Goal: Information Seeking & Learning: Check status

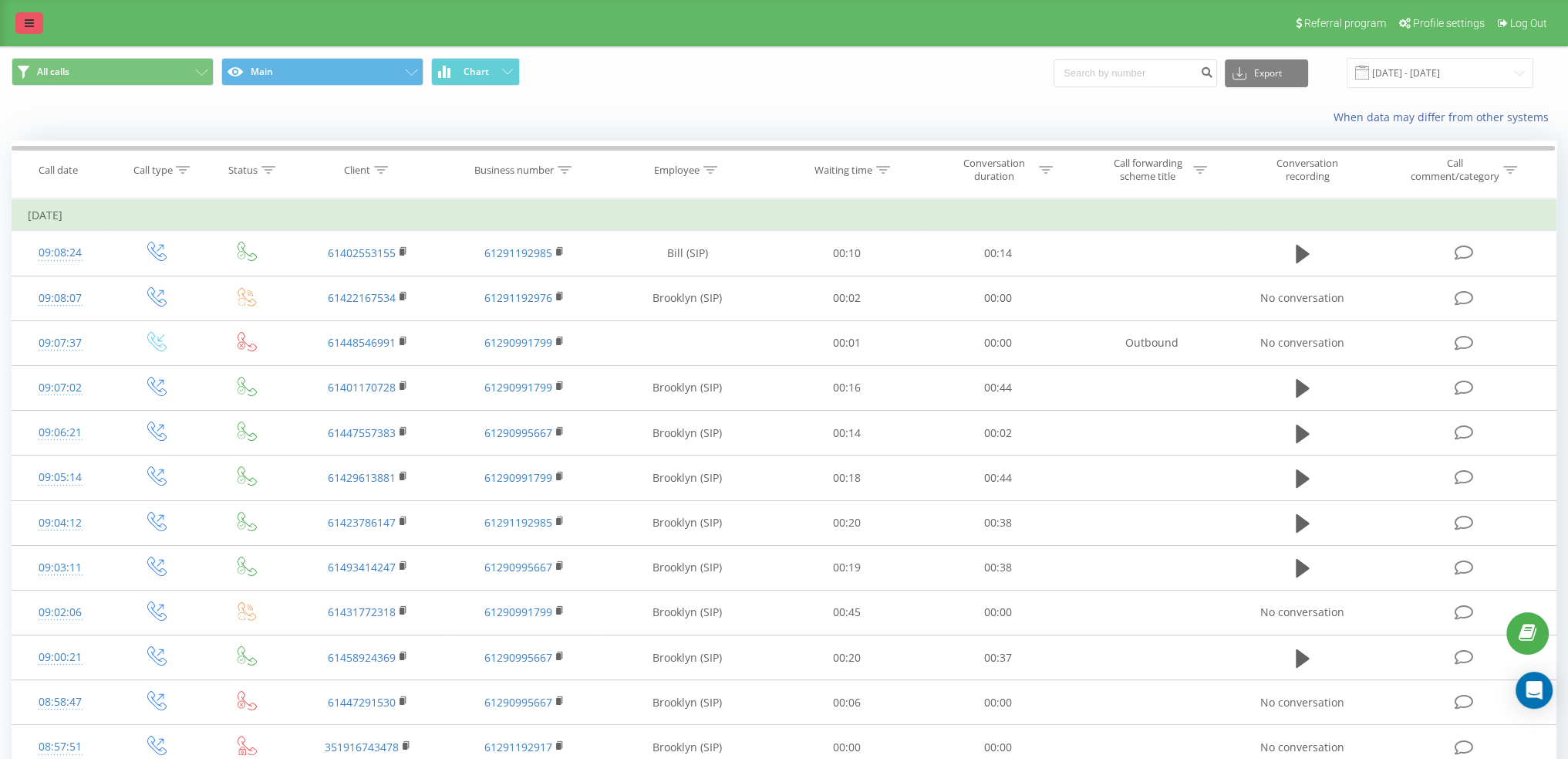
click at [29, 21] on icon at bounding box center [29, 23] width 10 height 11
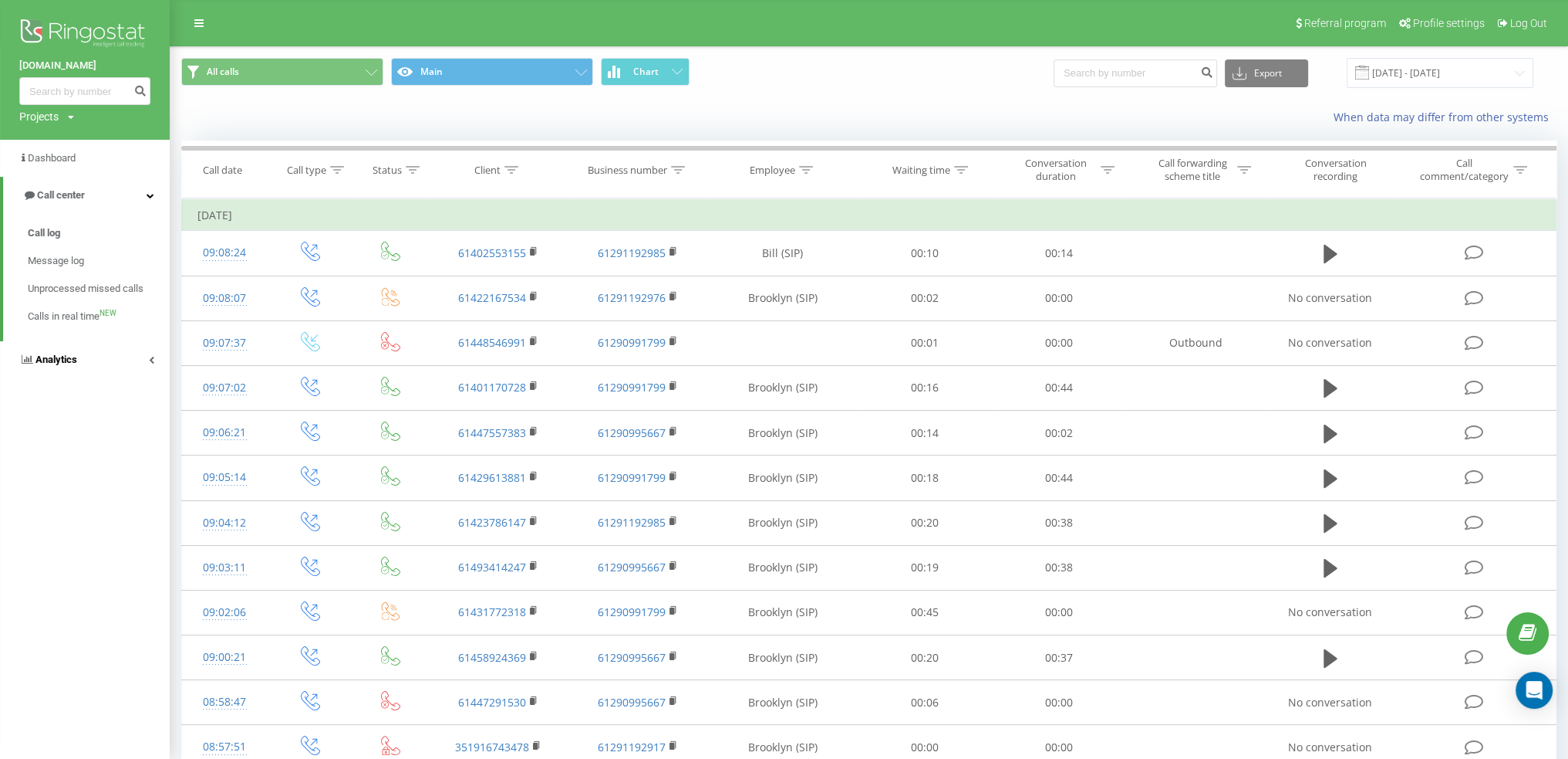
click at [145, 360] on link "Analytics" at bounding box center [84, 360] width 170 height 37
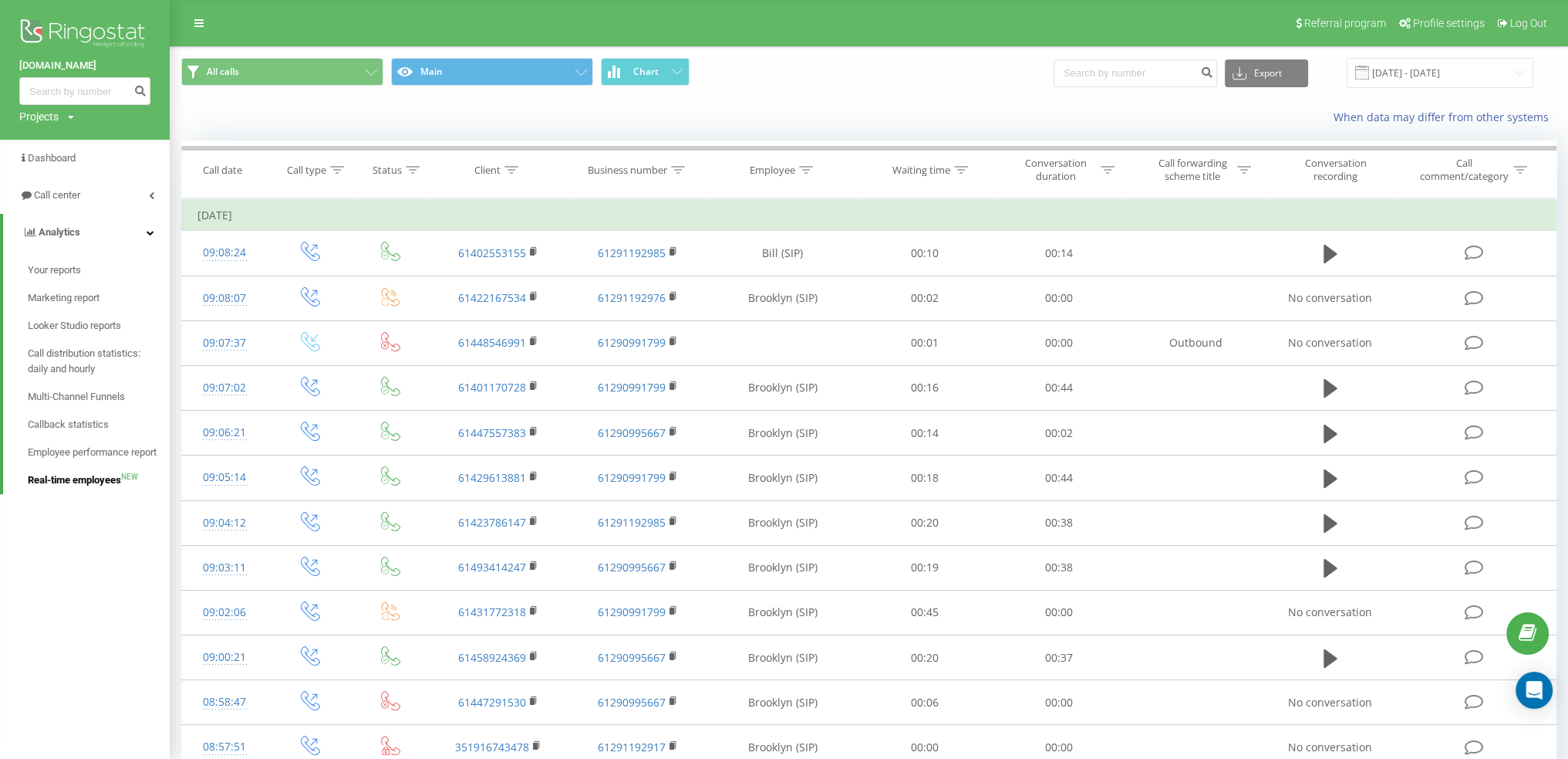
click at [84, 481] on span "Real-time employees" at bounding box center [74, 480] width 93 height 15
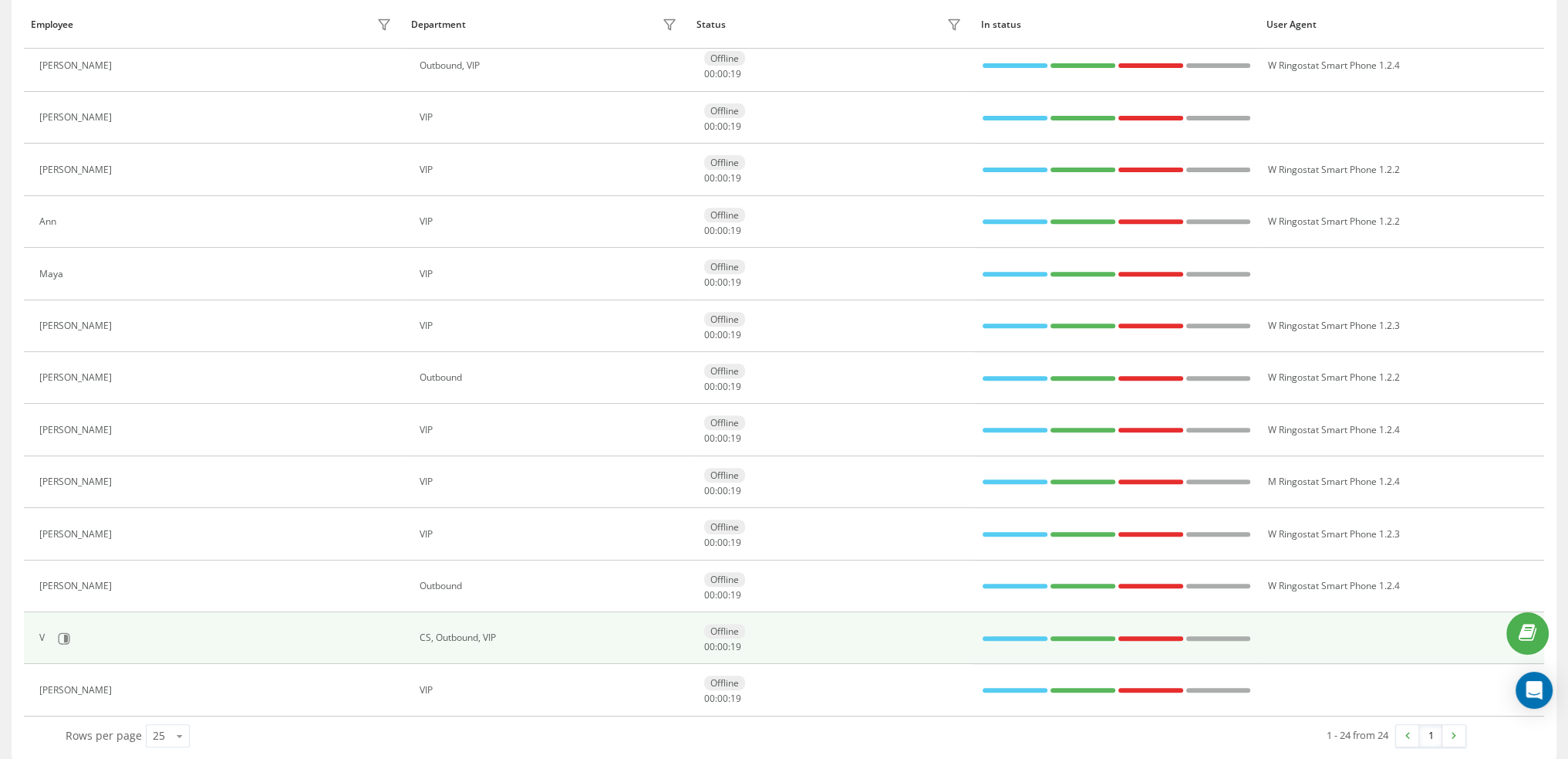
scroll to position [788, 0]
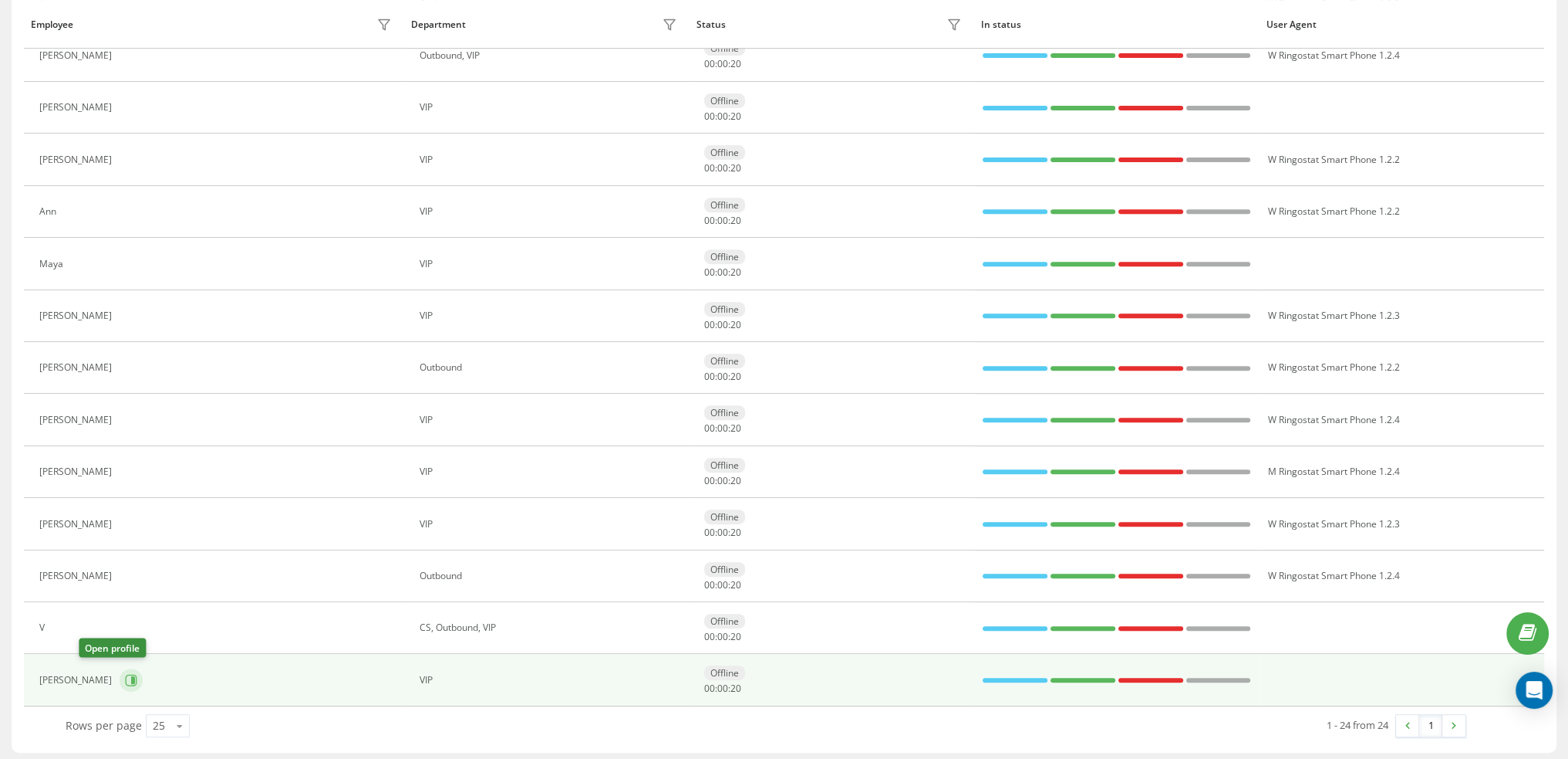
click at [131, 676] on icon at bounding box center [133, 680] width 4 height 8
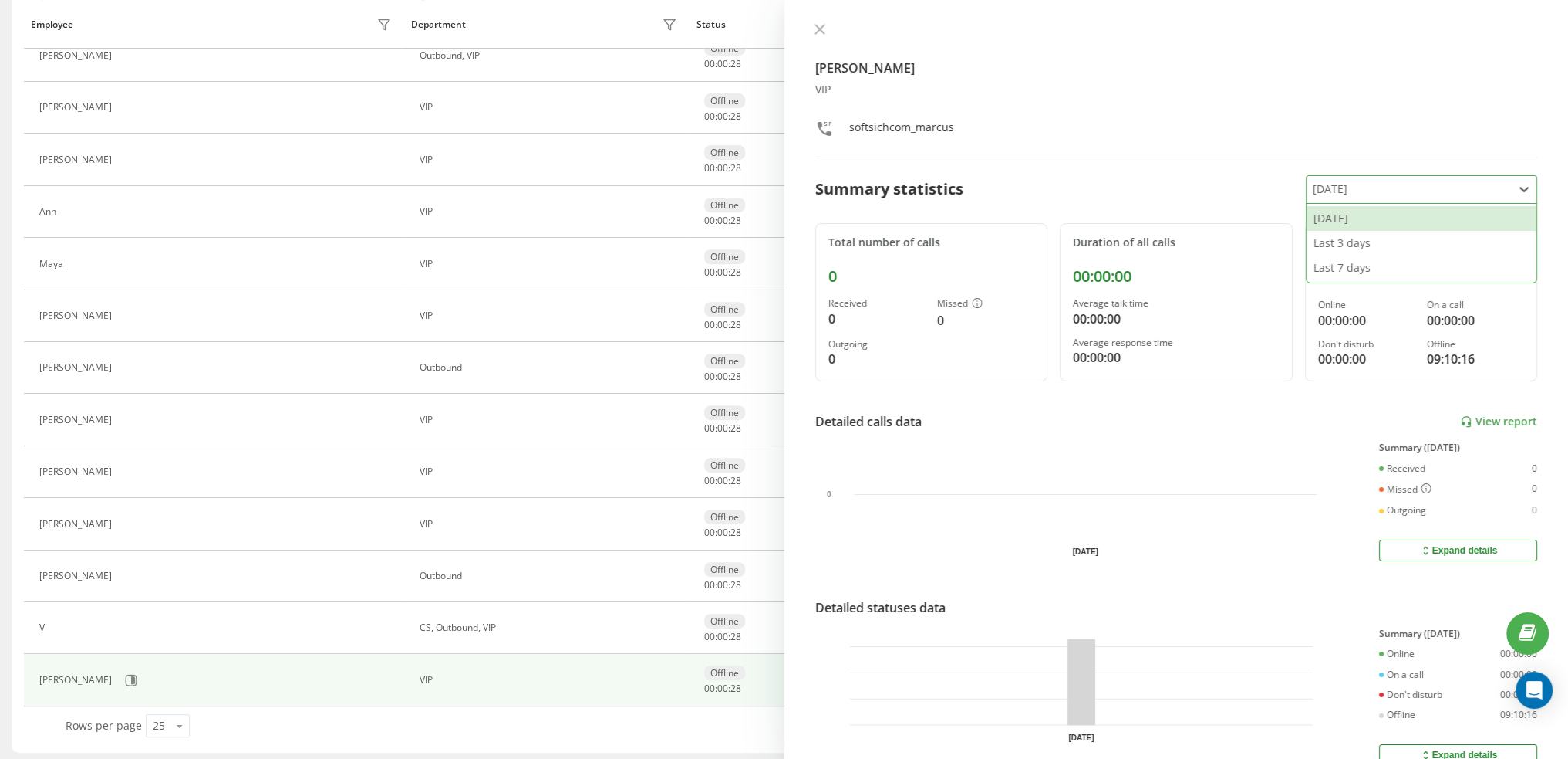
click at [1356, 193] on div at bounding box center [1409, 190] width 194 height 18
click at [1336, 193] on div at bounding box center [1409, 190] width 194 height 18
click at [817, 29] on icon at bounding box center [820, 29] width 11 height 11
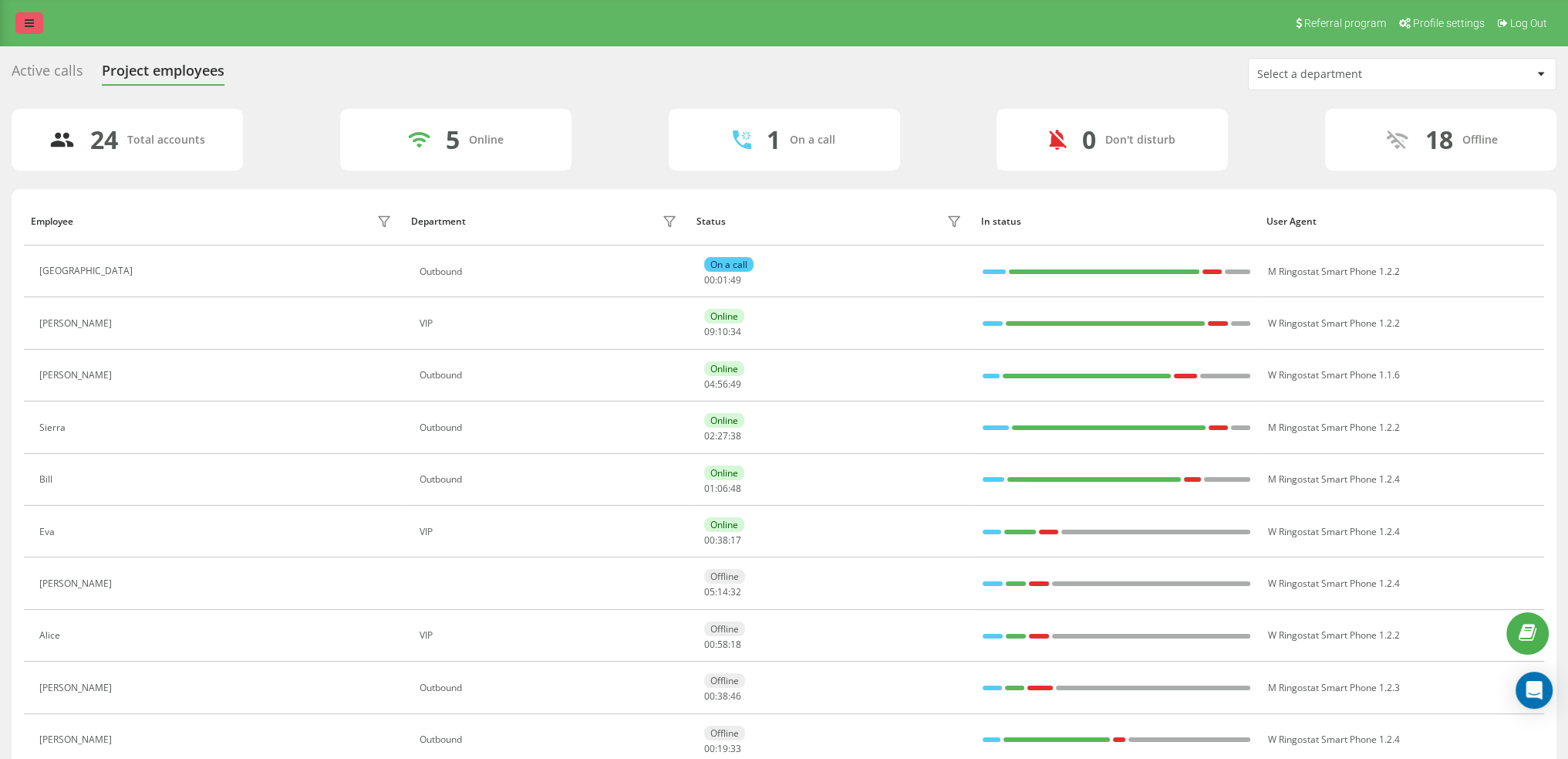
click at [29, 21] on icon at bounding box center [29, 23] width 10 height 11
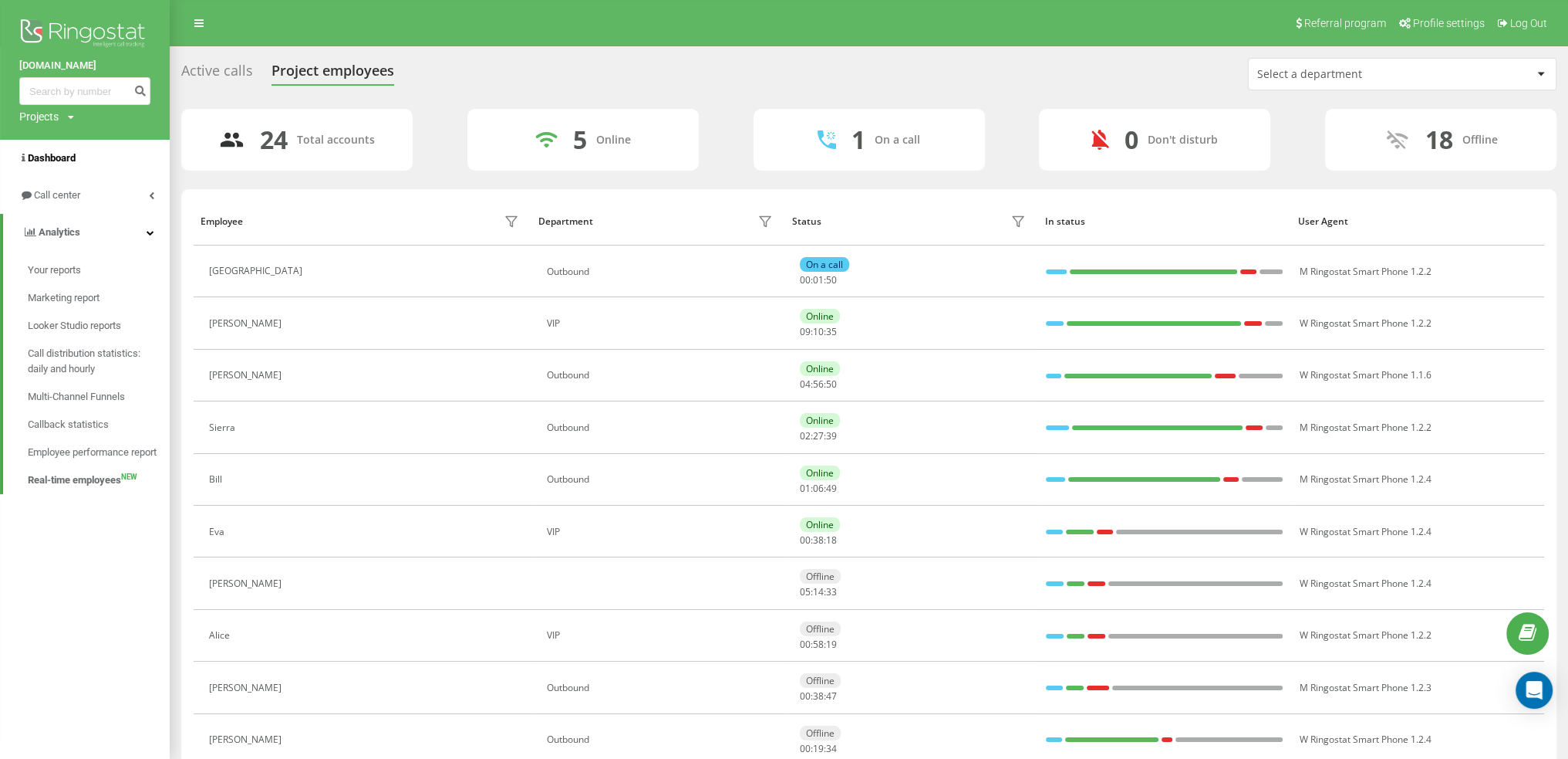
click at [73, 154] on span "Dashboard" at bounding box center [52, 158] width 48 height 12
click at [875, 29] on div "Referral program Profile settings Log Out" at bounding box center [784, 23] width 1568 height 46
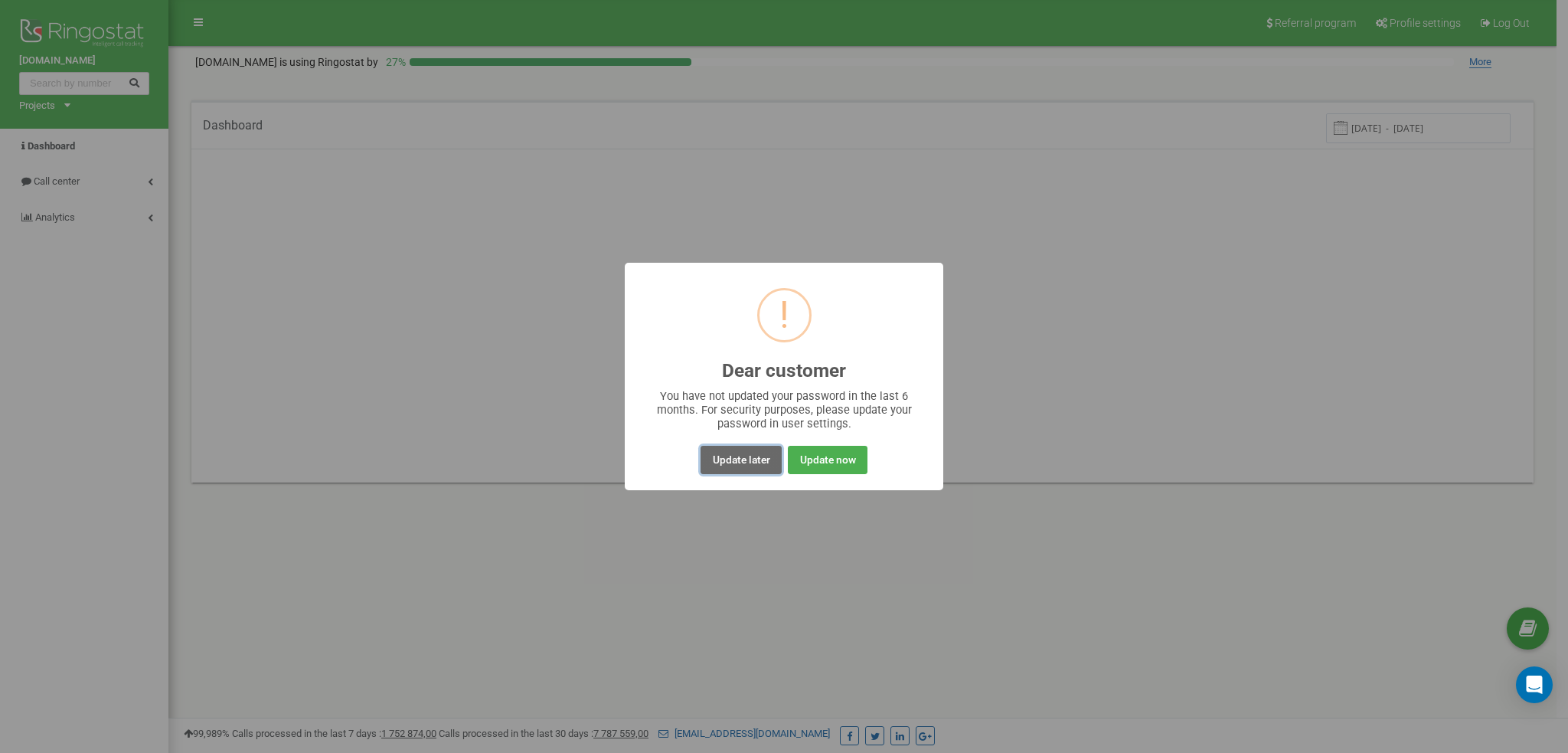
click at [731, 465] on button "Update later" at bounding box center [741, 460] width 81 height 28
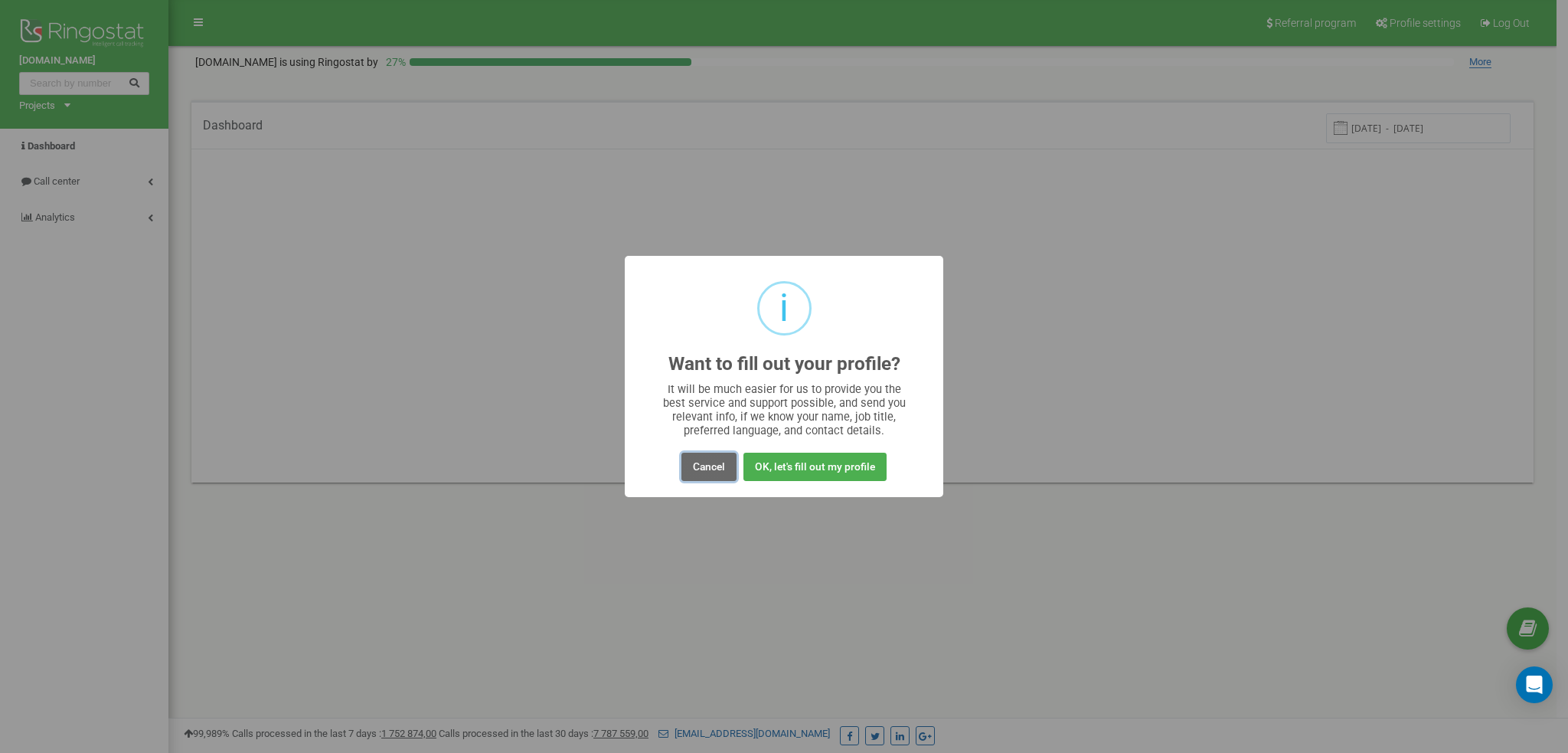
click at [708, 462] on button "Cancel" at bounding box center [709, 467] width 55 height 28
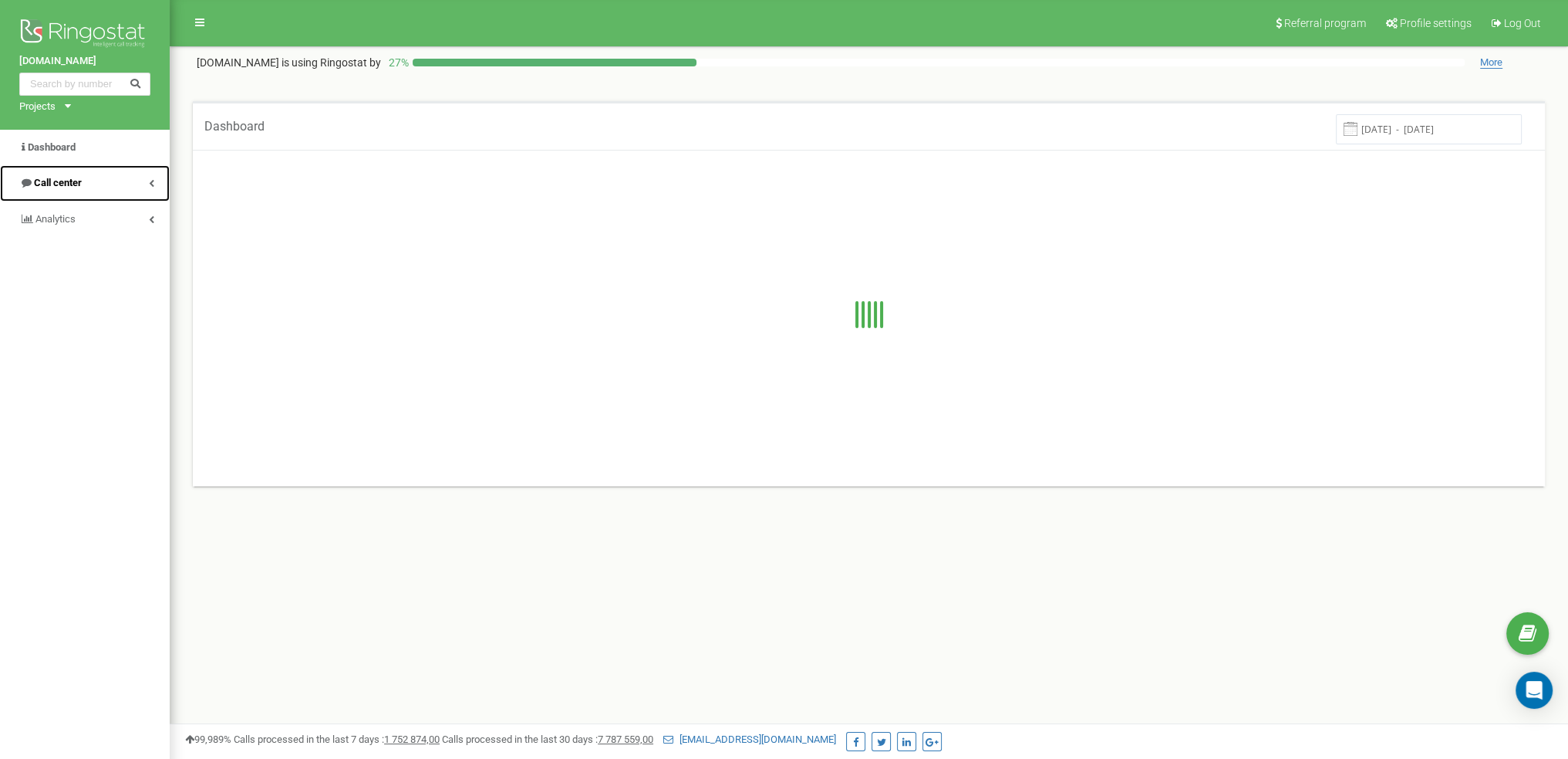
click at [79, 183] on span "Call center" at bounding box center [58, 183] width 48 height 12
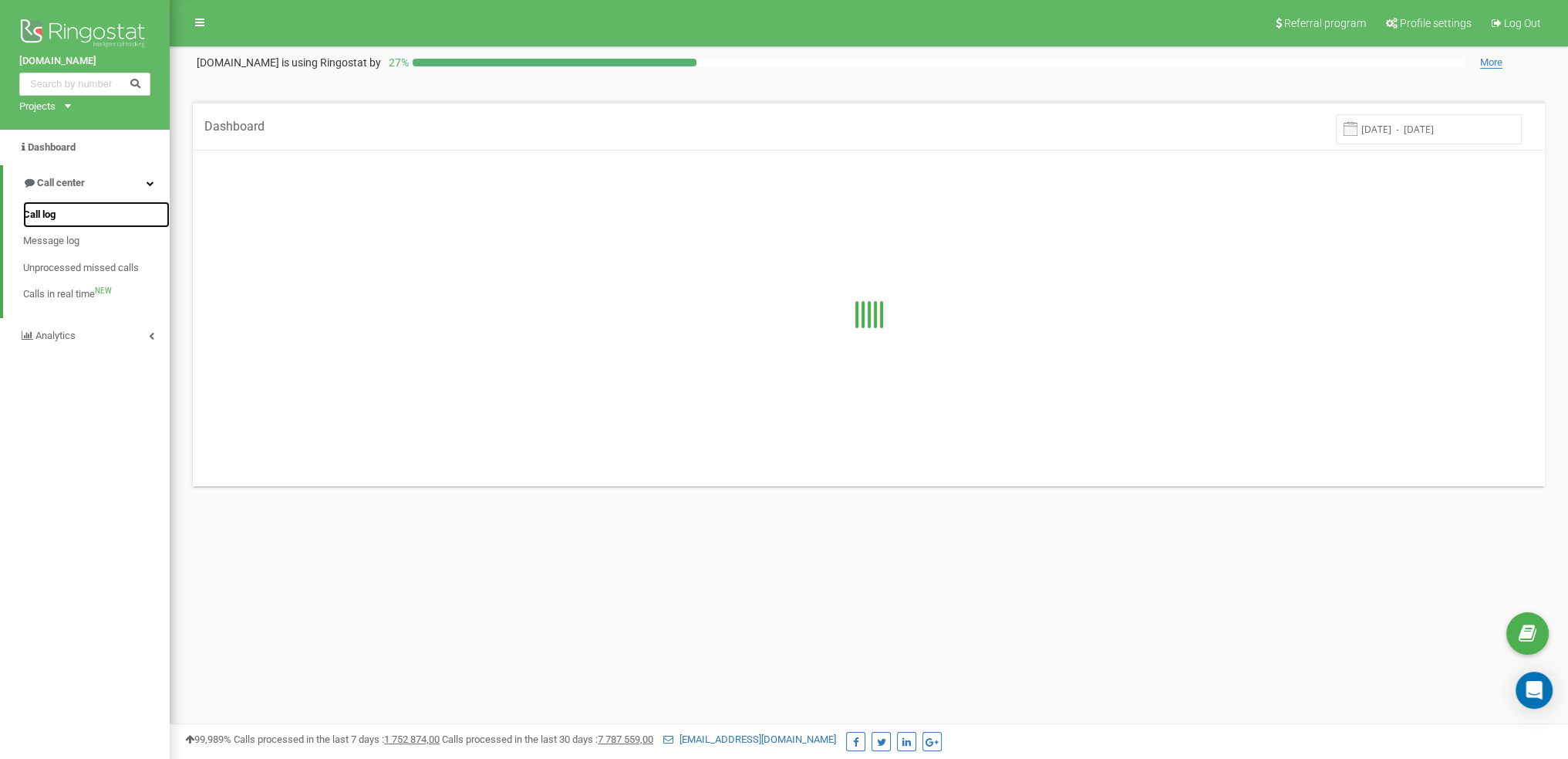
click at [46, 218] on span "Call log" at bounding box center [39, 214] width 33 height 14
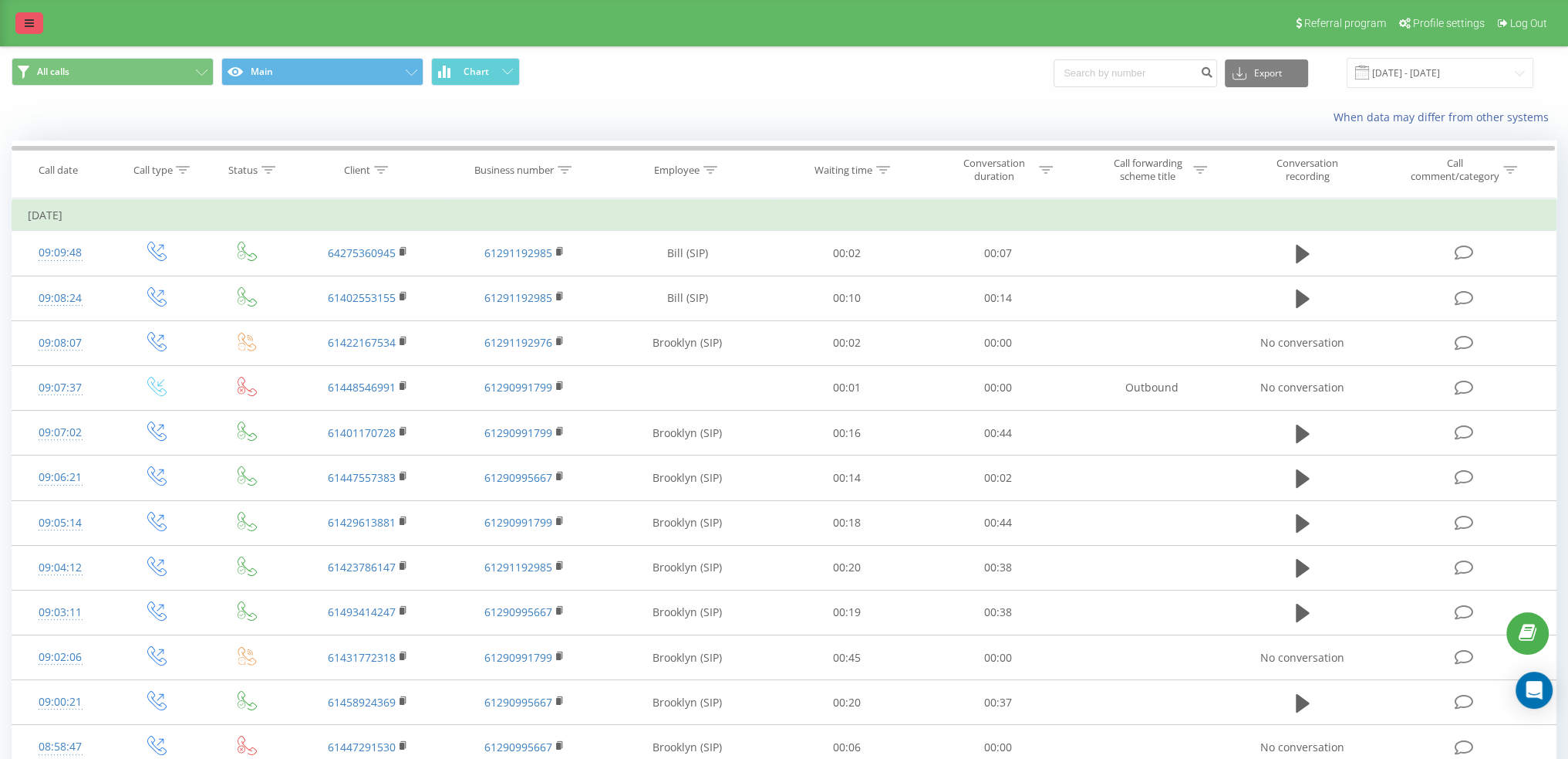
click at [39, 28] on link at bounding box center [29, 22] width 28 height 22
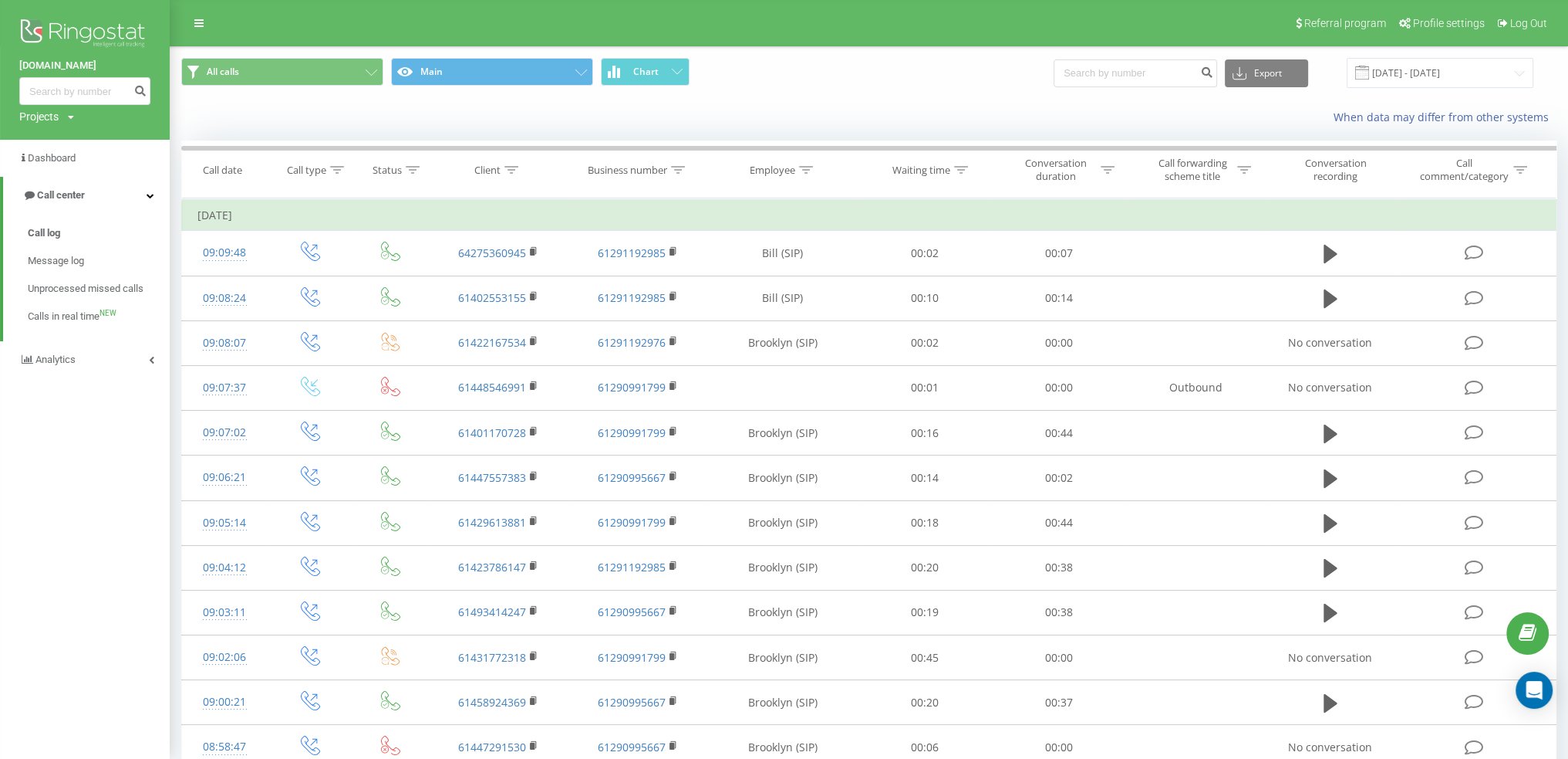
click at [53, 115] on div "Projects" at bounding box center [38, 116] width 39 height 15
click at [716, 120] on div "When data may differ from other systems" at bounding box center [1131, 116] width 873 height 15
click at [61, 125] on div "softsich.com Projects softsich.com" at bounding box center [84, 69] width 170 height 140
click at [56, 115] on div "Projects" at bounding box center [38, 116] width 39 height 15
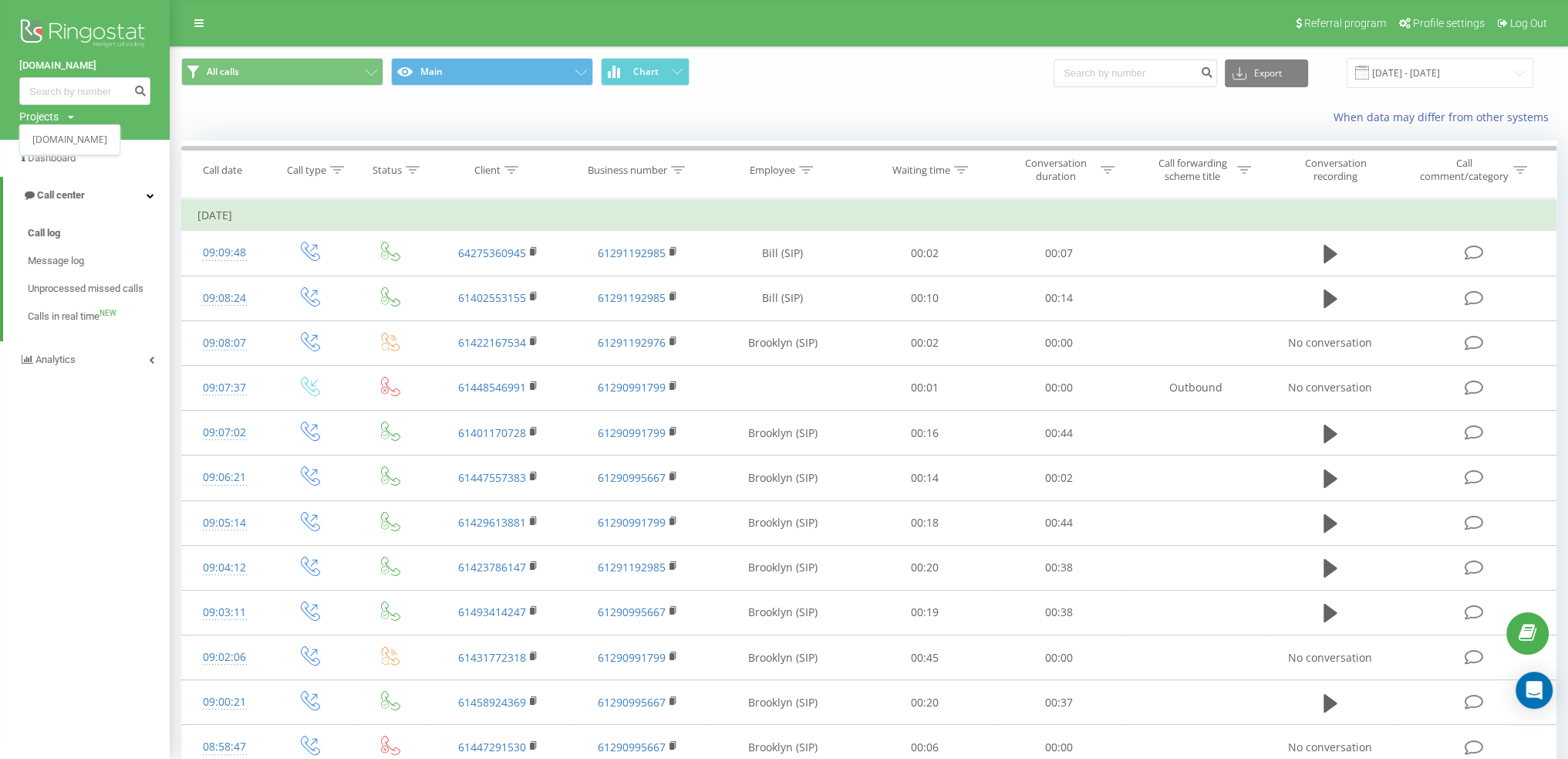
click at [112, 128] on div "softsich.com Projects softsich.com" at bounding box center [84, 69] width 170 height 140
click at [84, 367] on link "Analytics" at bounding box center [84, 360] width 170 height 37
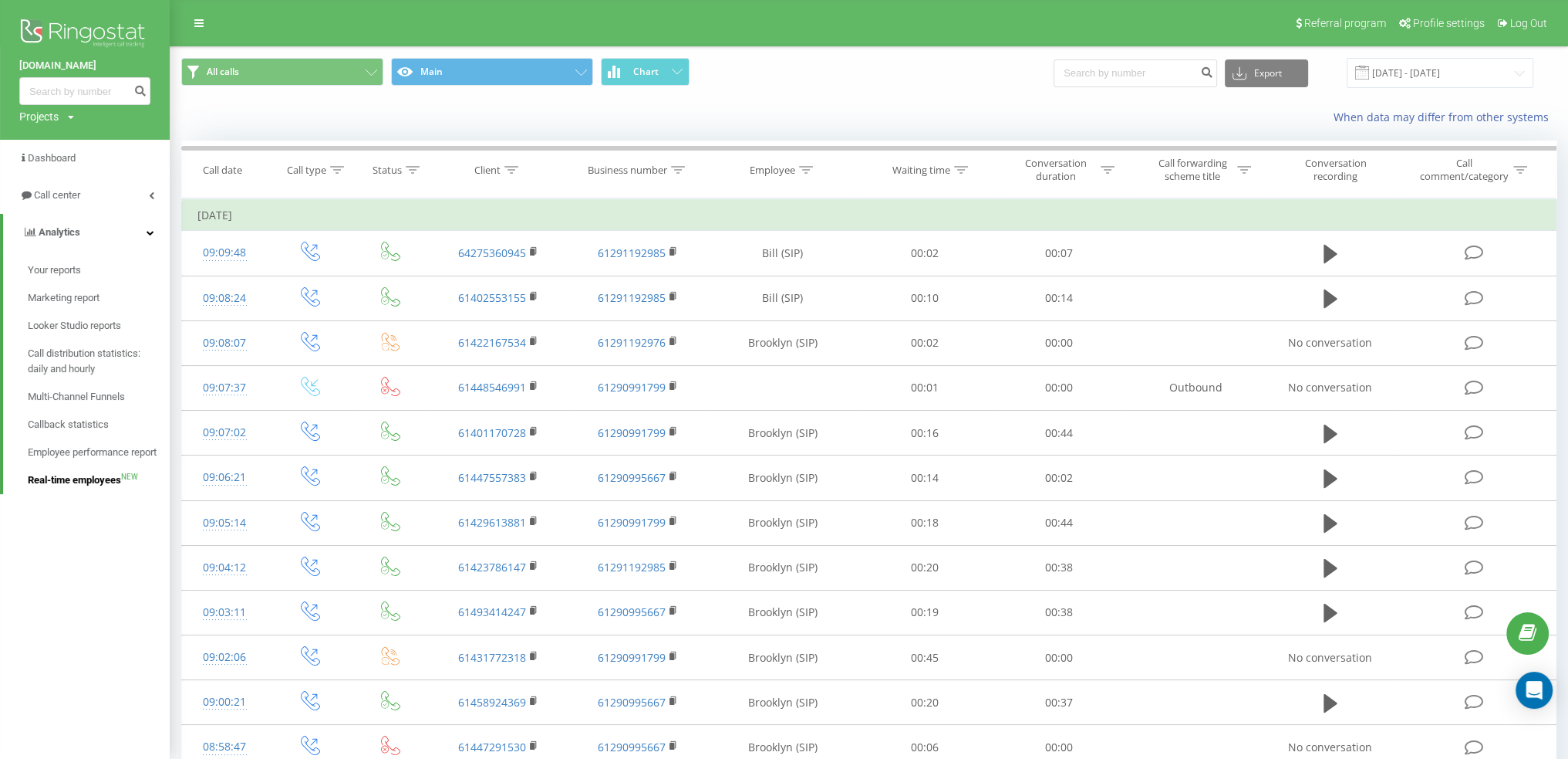
click at [77, 481] on span "Real-time employees" at bounding box center [74, 480] width 93 height 15
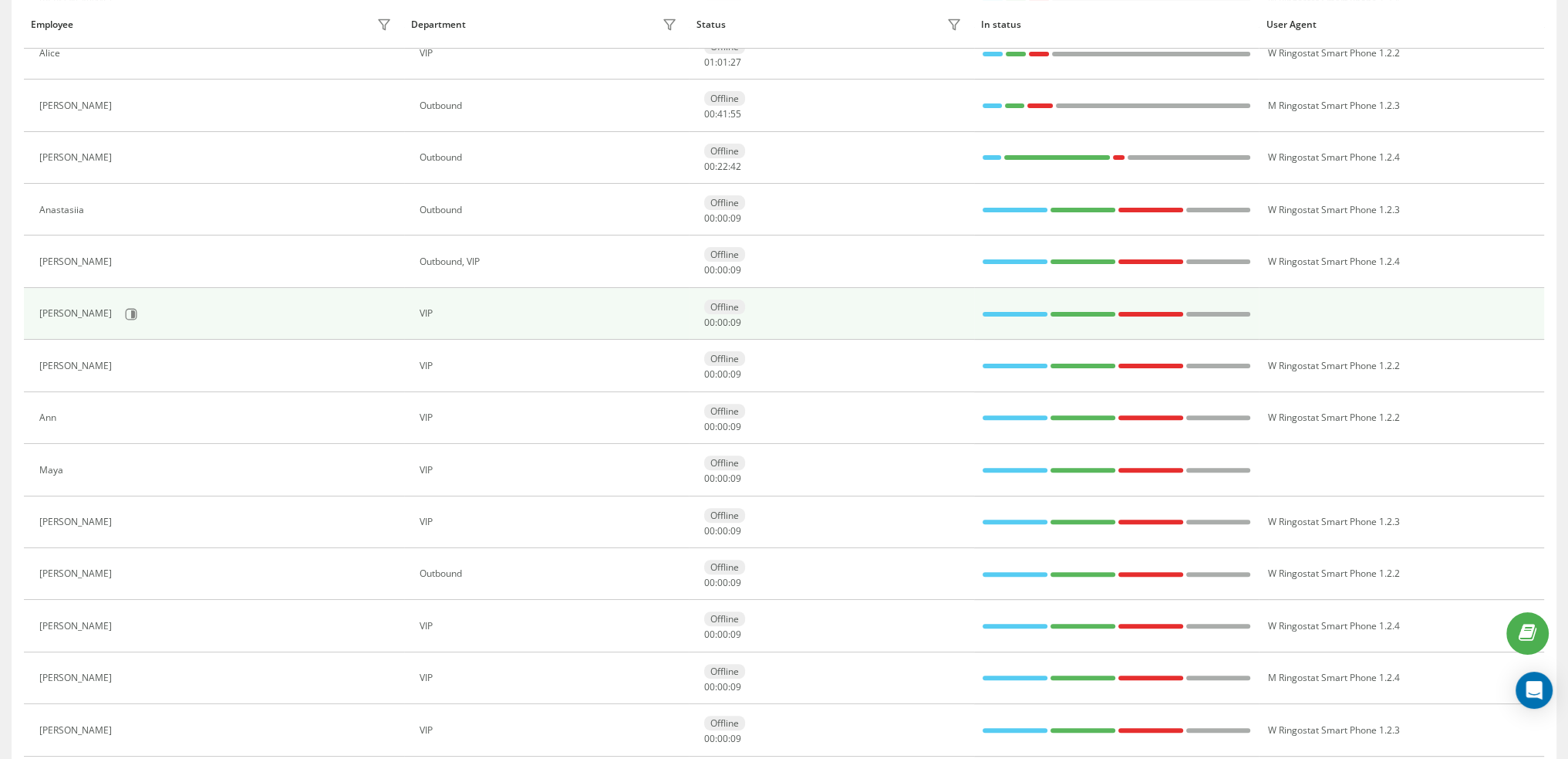
scroll to position [788, 0]
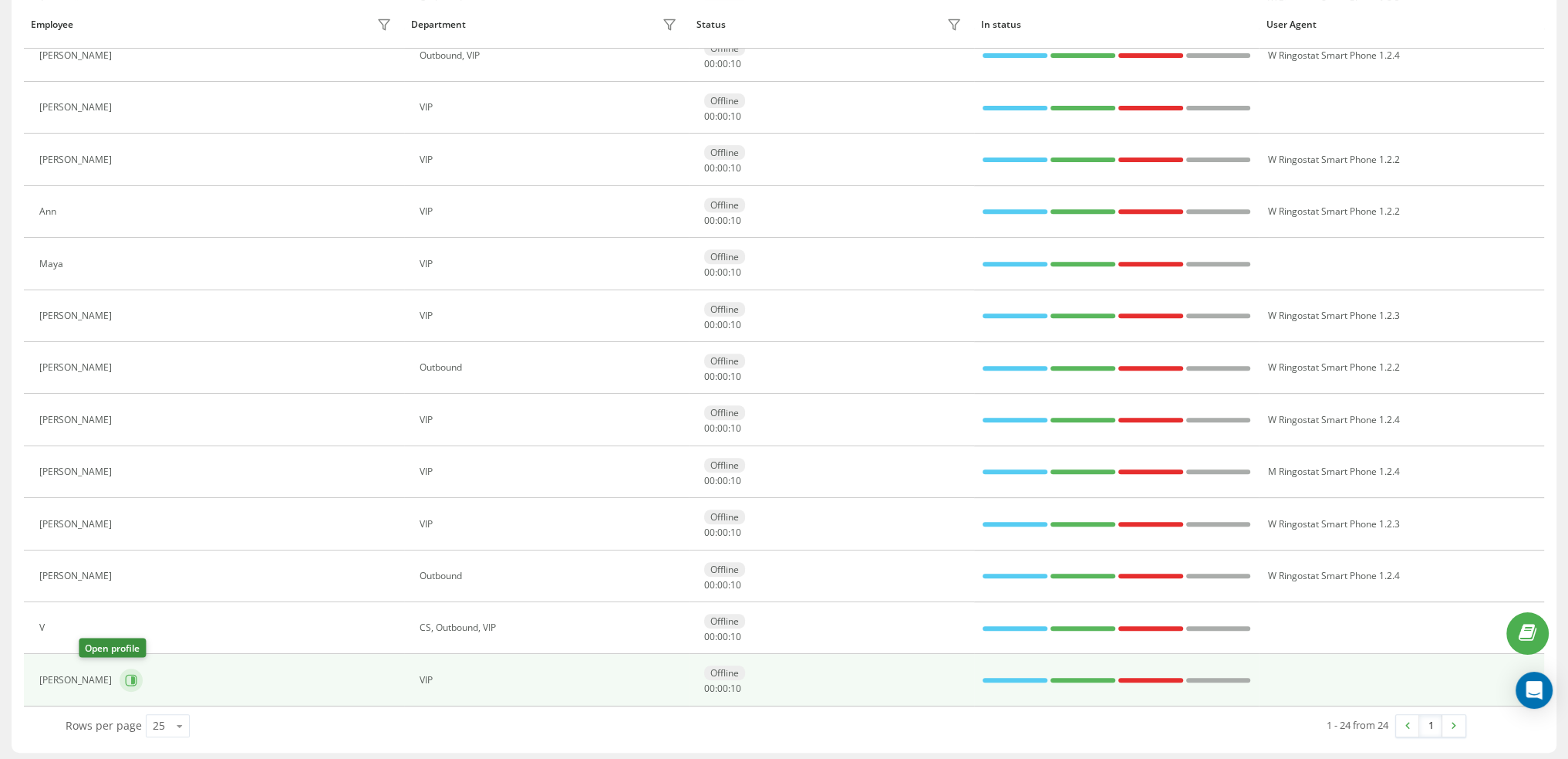
click at [131, 676] on icon at bounding box center [133, 680] width 4 height 8
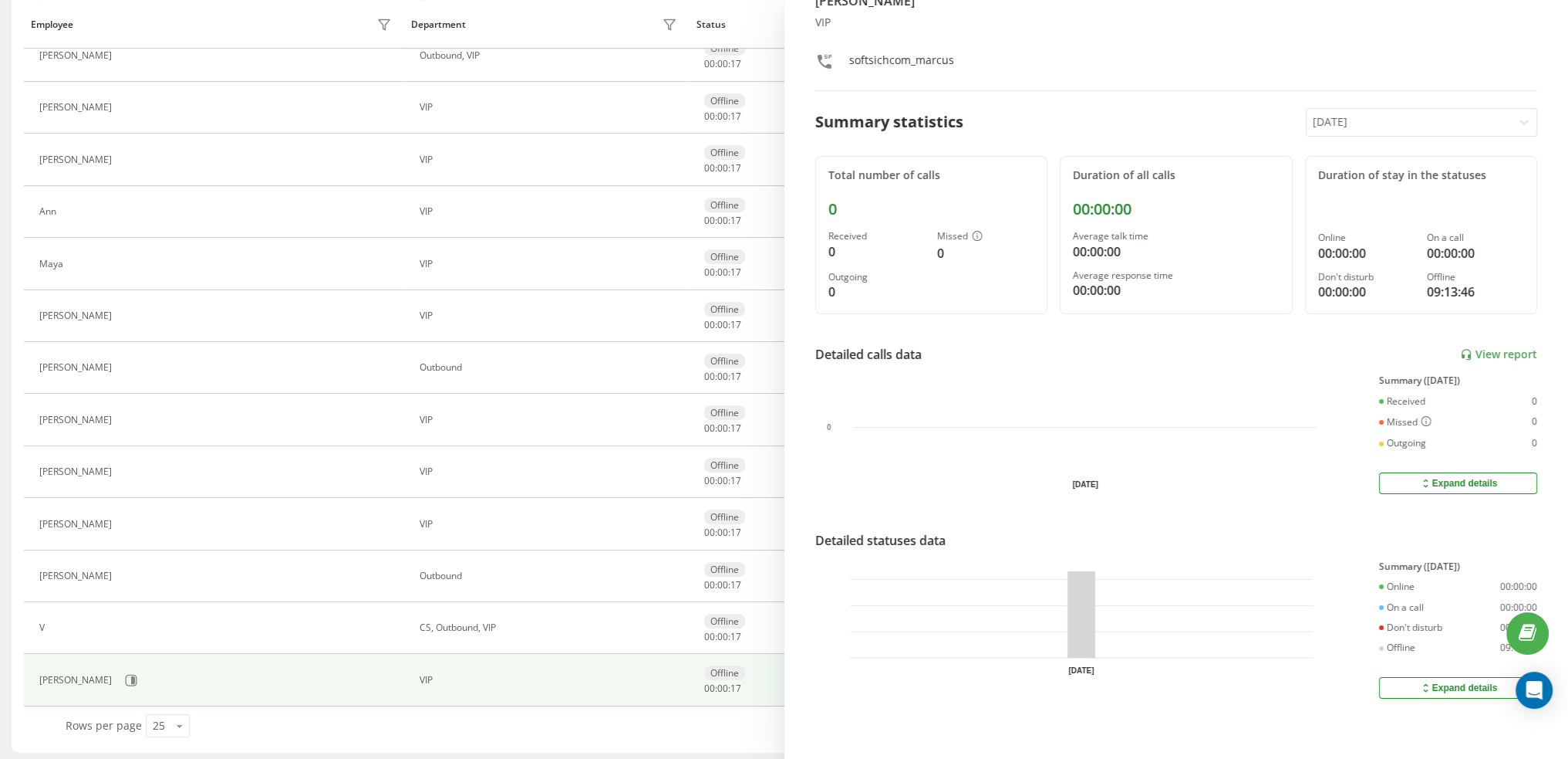
scroll to position [75, 0]
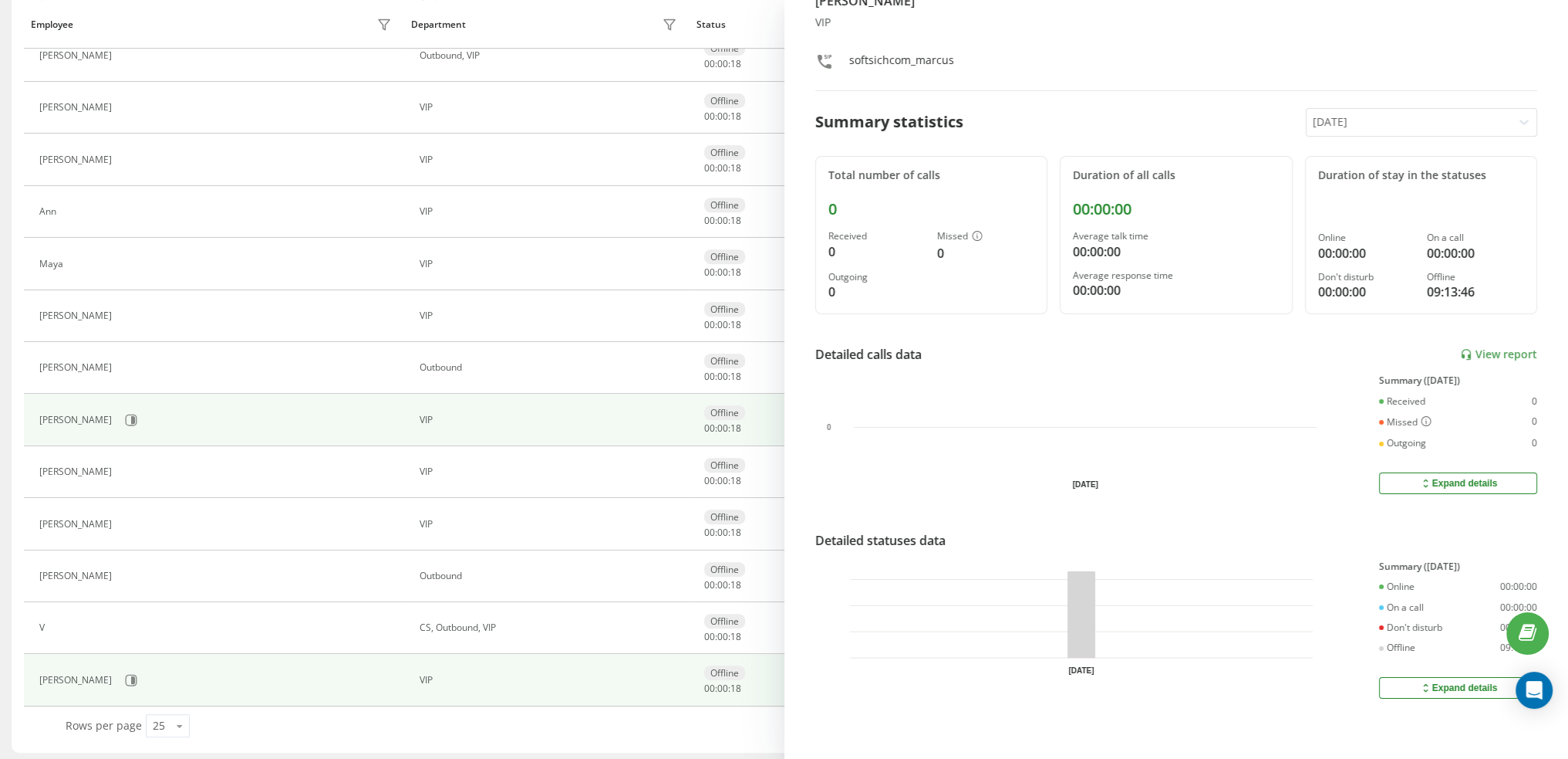
click at [631, 406] on td "VIP" at bounding box center [547, 419] width 285 height 52
click at [484, 415] on div "VIP" at bounding box center [551, 420] width 261 height 11
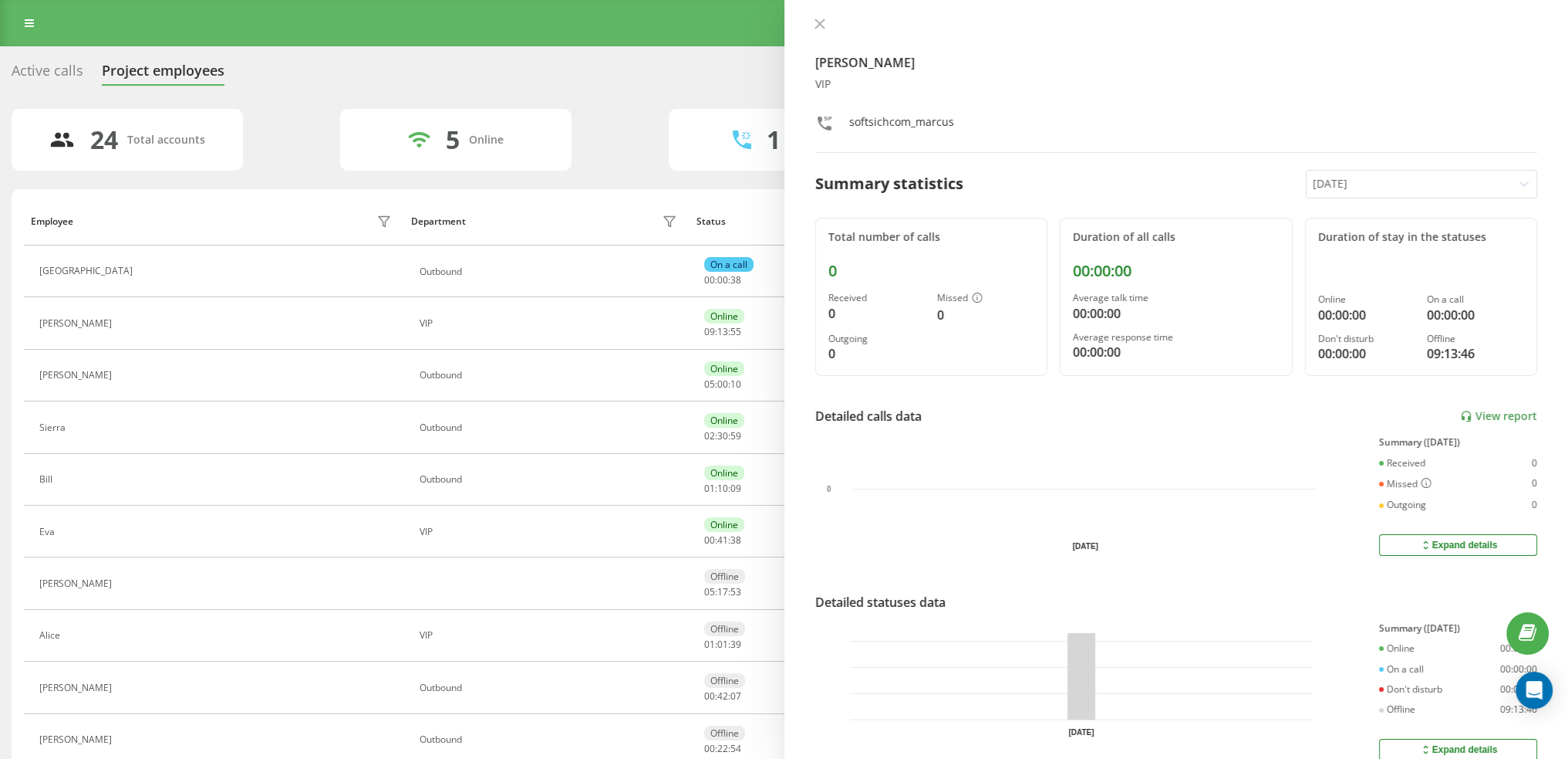
scroll to position [0, 0]
click at [833, 24] on div at bounding box center [1176, 30] width 723 height 15
click at [821, 25] on icon at bounding box center [820, 29] width 11 height 11
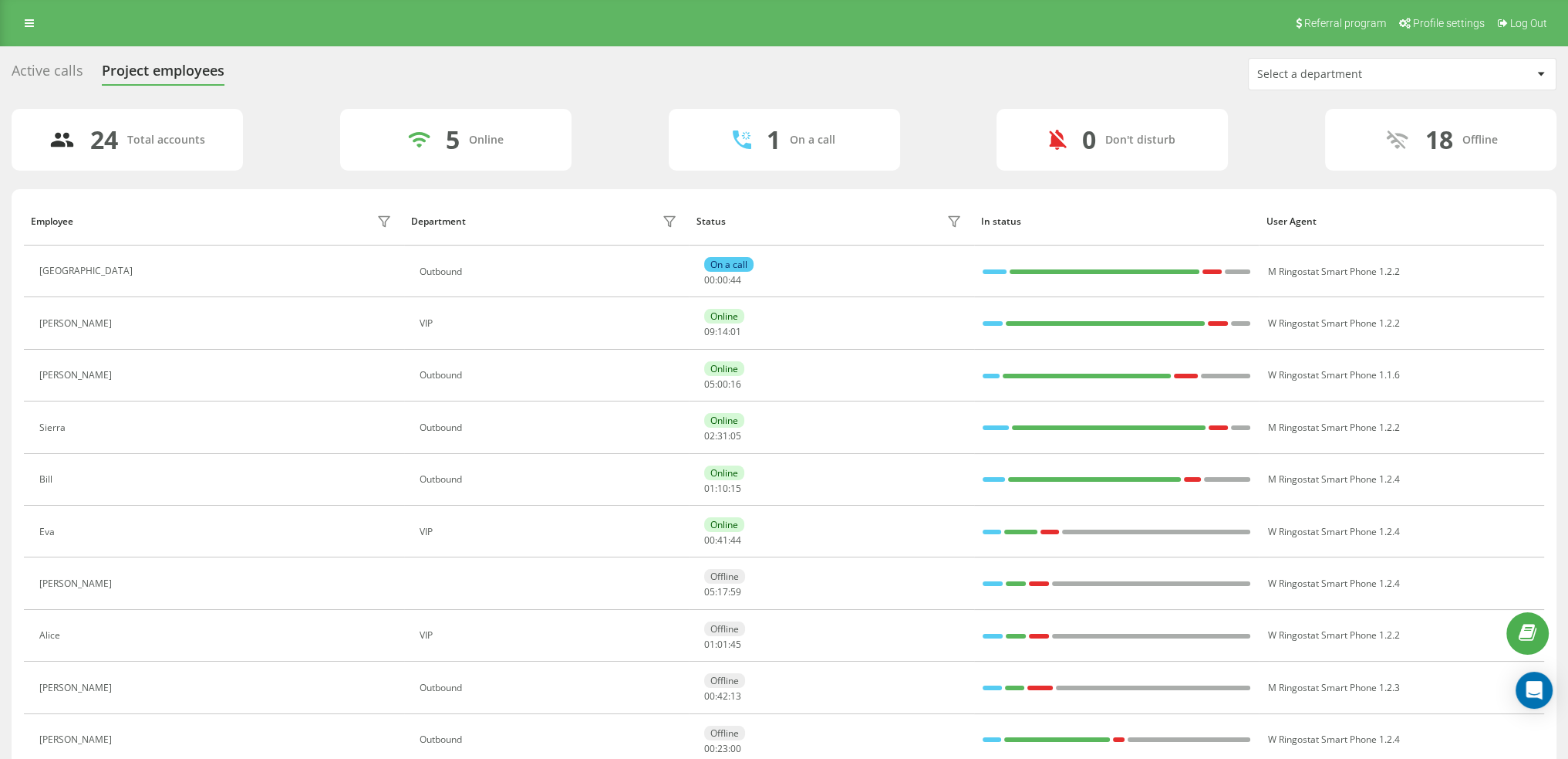
click at [1296, 79] on div "Select a department" at bounding box center [1349, 74] width 184 height 13
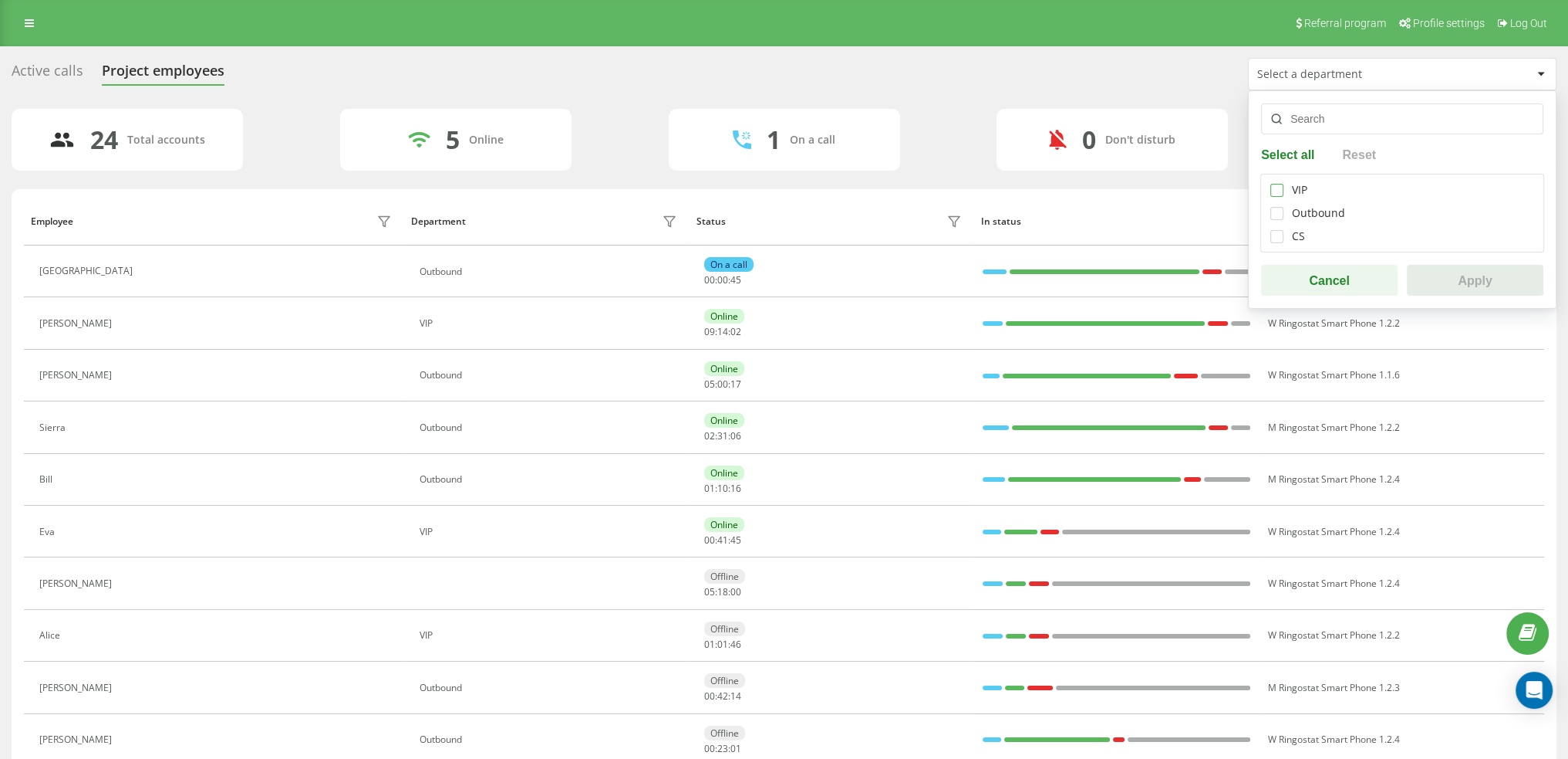
click at [1272, 183] on label at bounding box center [1277, 183] width 13 height 0
checkbox input "true"
click at [1468, 278] on button "Apply" at bounding box center [1475, 280] width 136 height 31
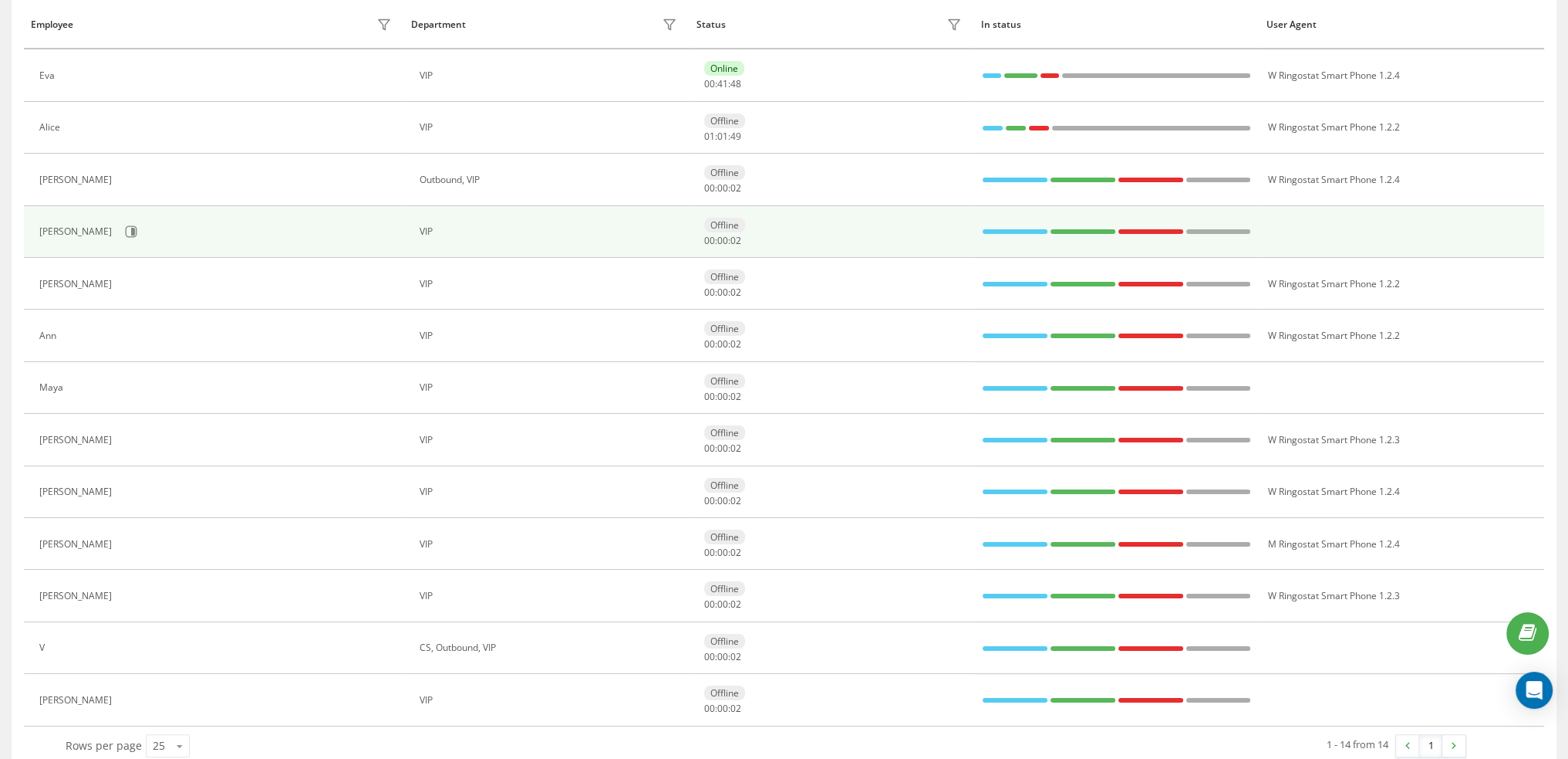
scroll to position [269, 0]
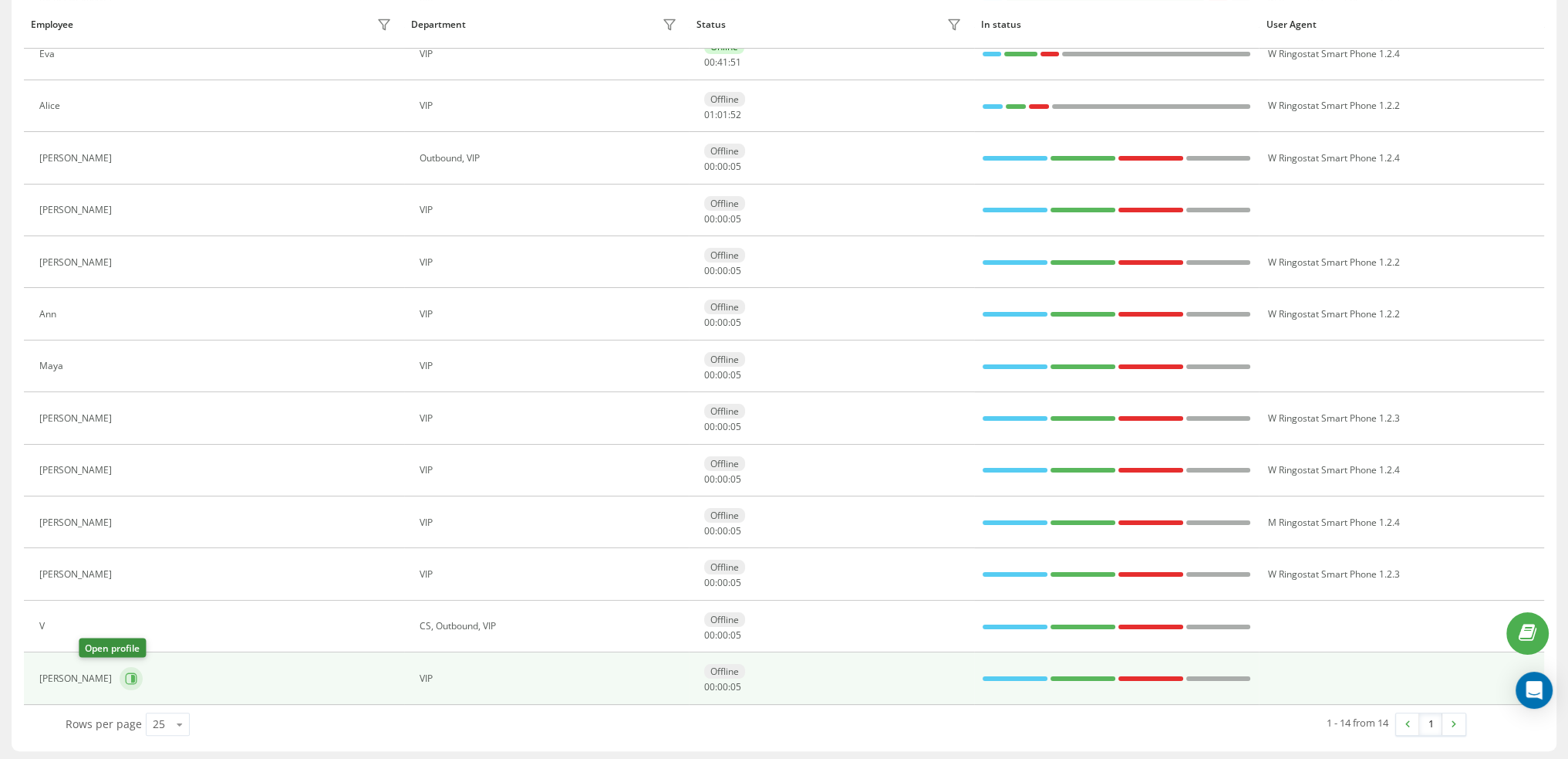
click at [125, 674] on icon at bounding box center [131, 678] width 12 height 12
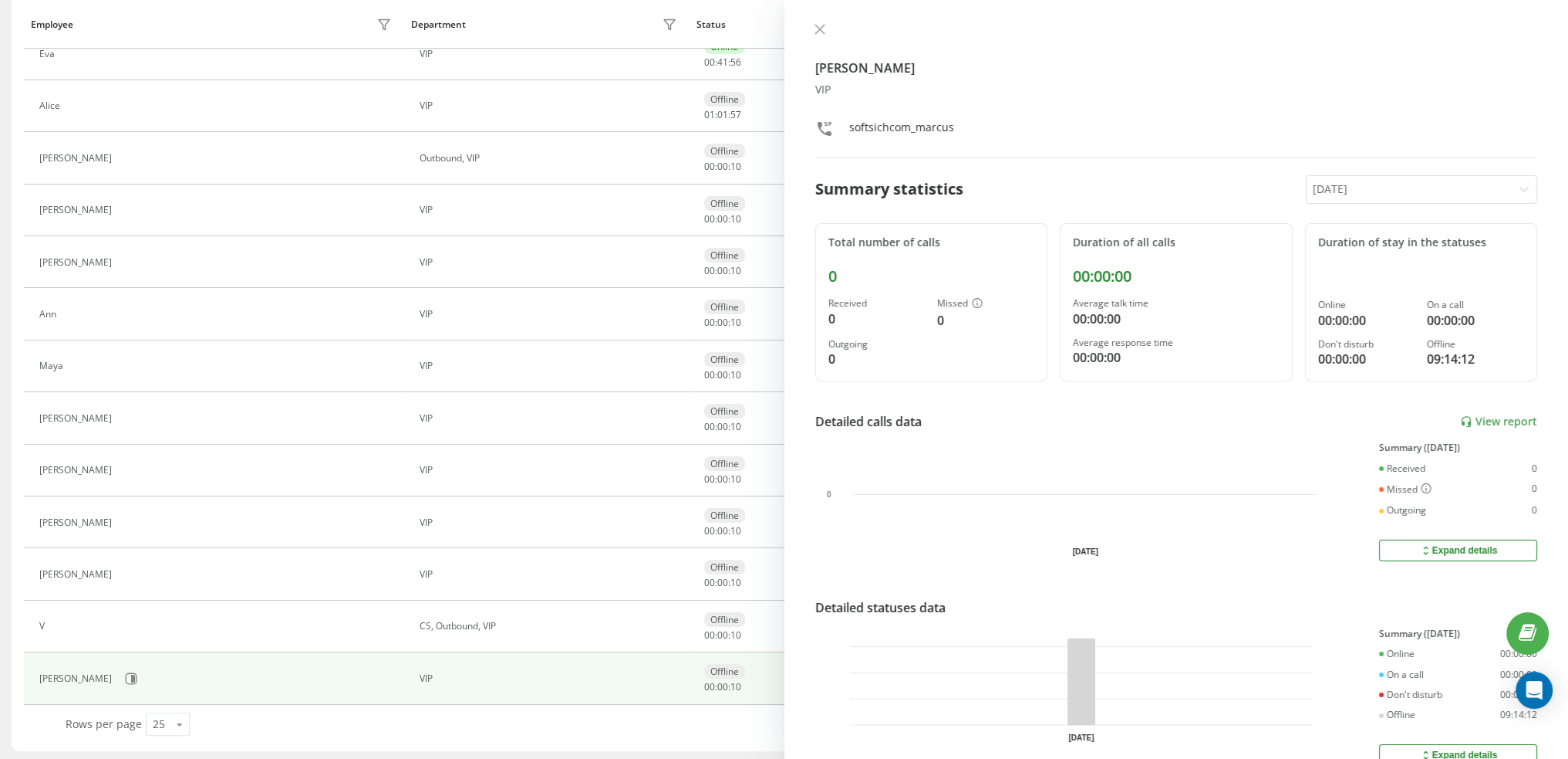
click at [897, 128] on div "softsichcom_marcus" at bounding box center [902, 131] width 105 height 22
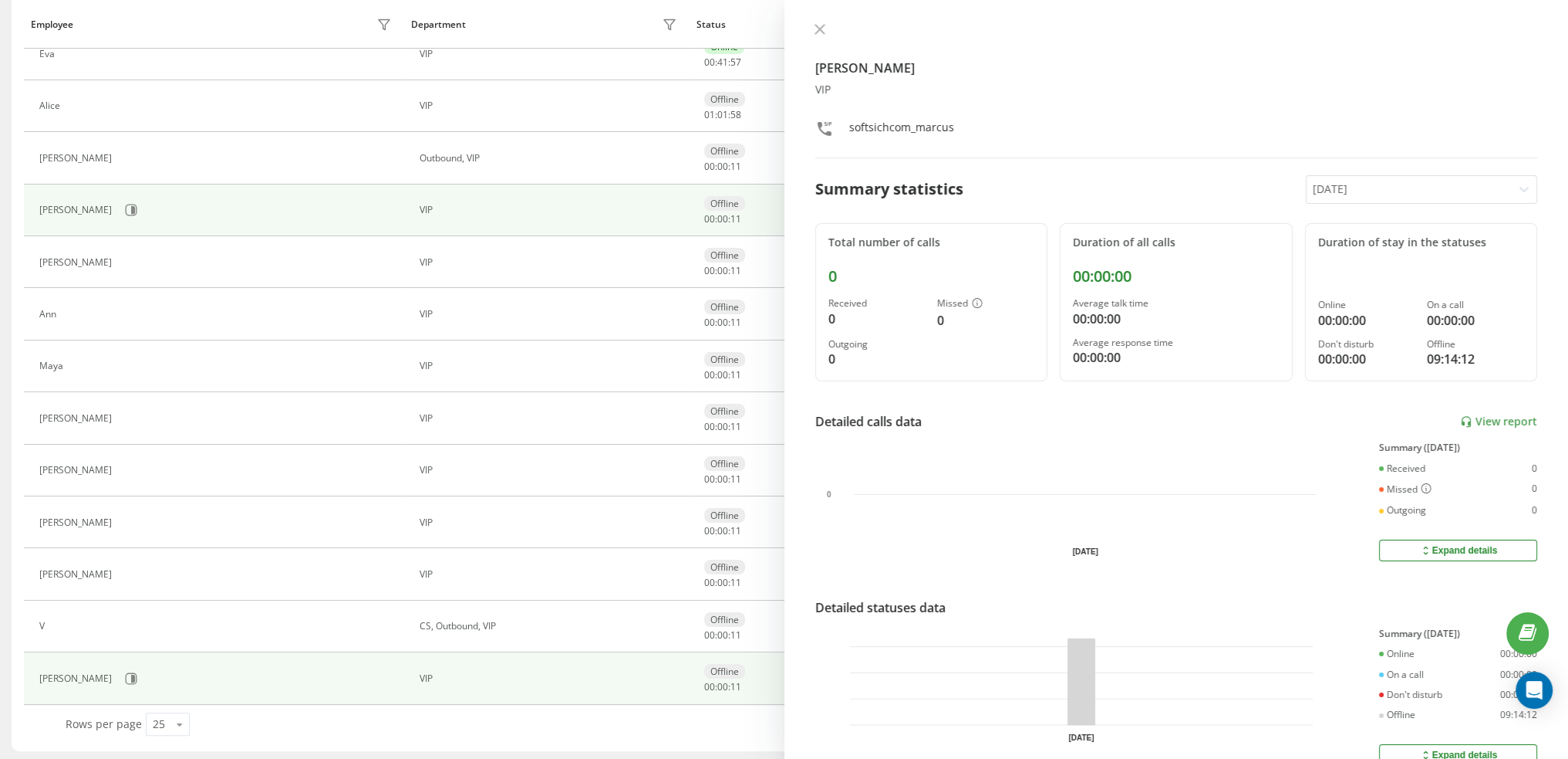
click at [429, 184] on td "VIP" at bounding box center [547, 210] width 285 height 52
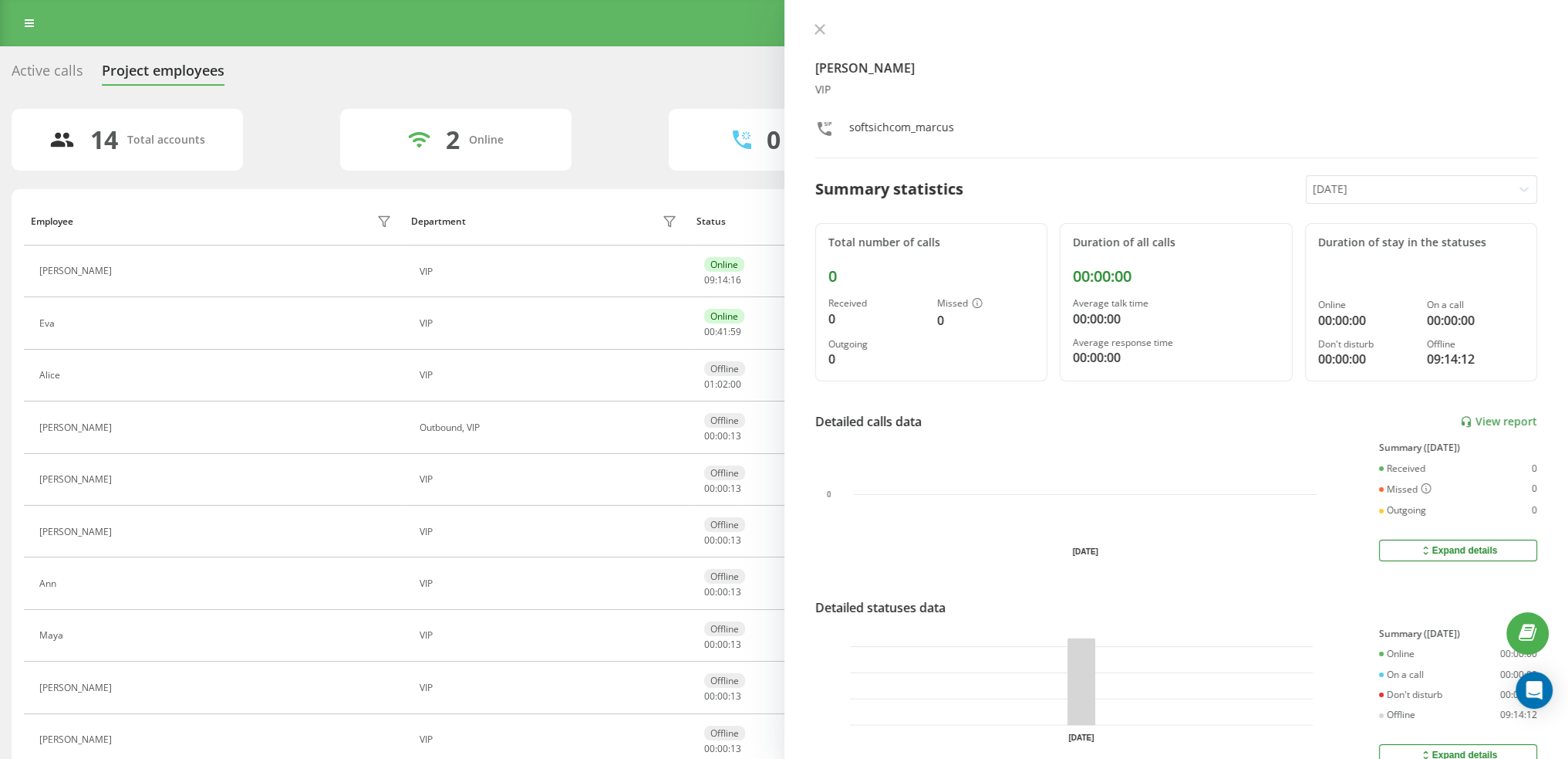
click at [833, 30] on div at bounding box center [1176, 30] width 723 height 15
click at [829, 30] on button at bounding box center [820, 30] width 20 height 14
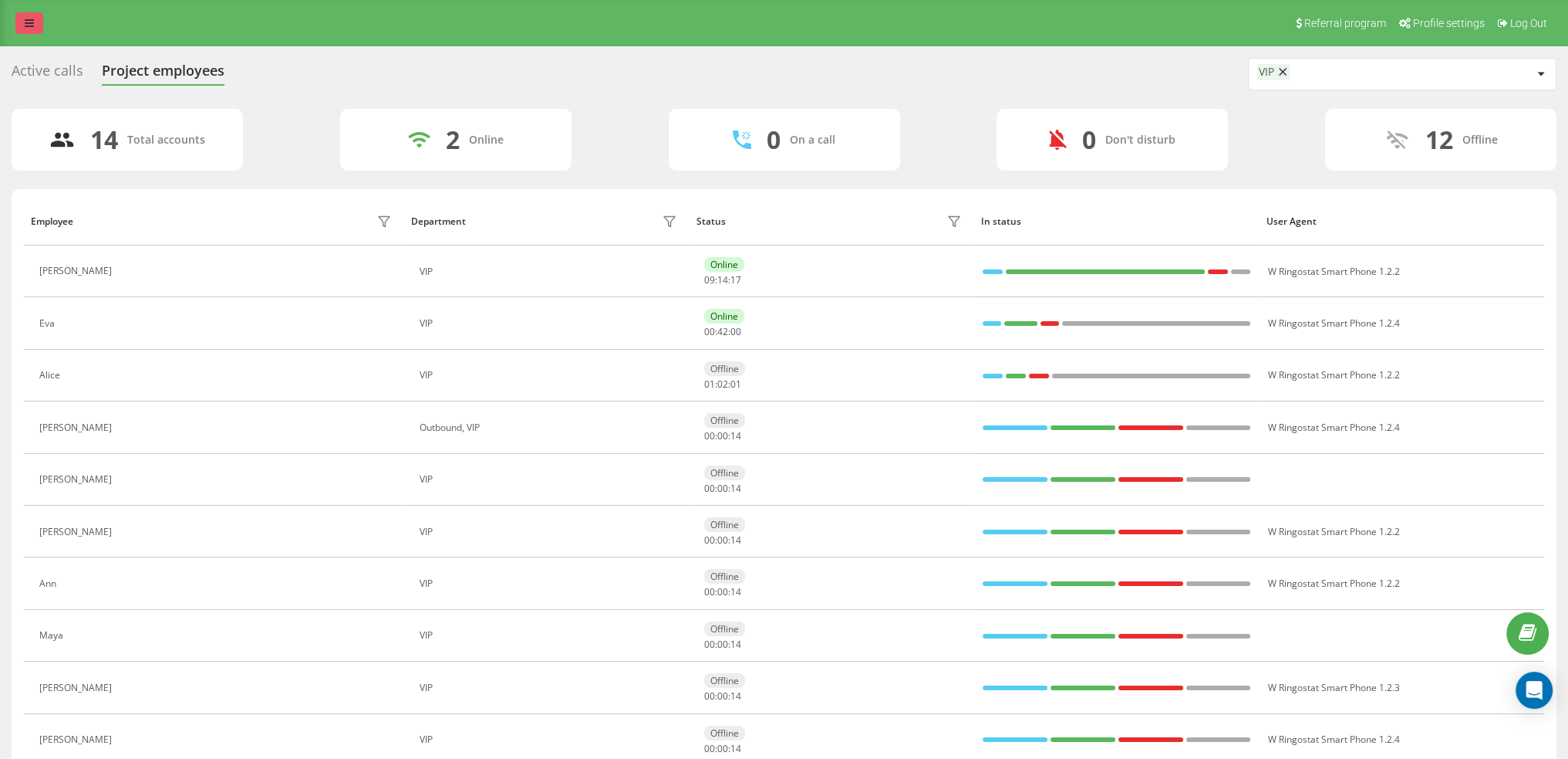
click at [28, 19] on icon at bounding box center [29, 23] width 10 height 11
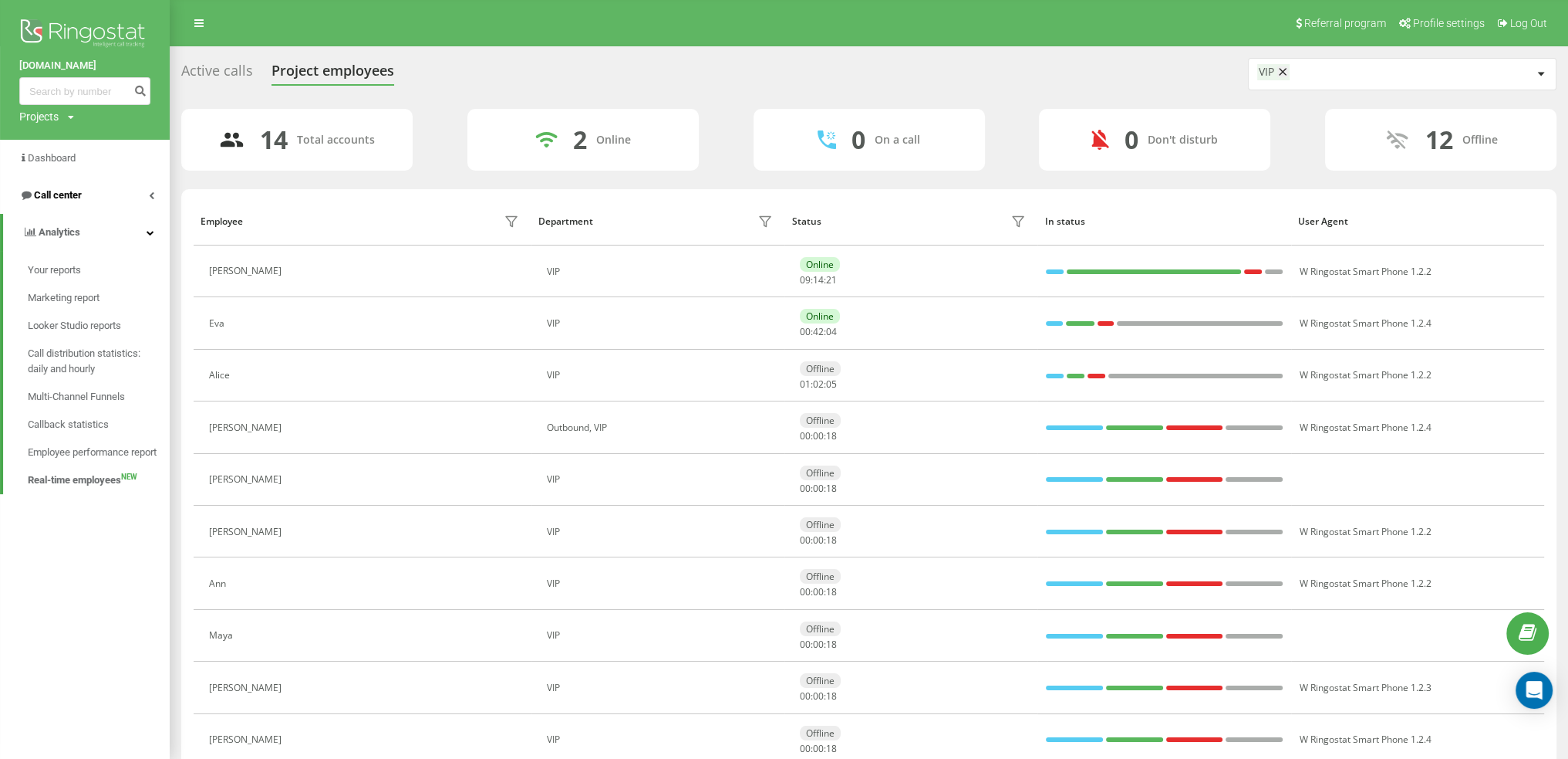
click at [91, 200] on link "Call center" at bounding box center [84, 195] width 170 height 37
